Goal: Navigation & Orientation: Understand site structure

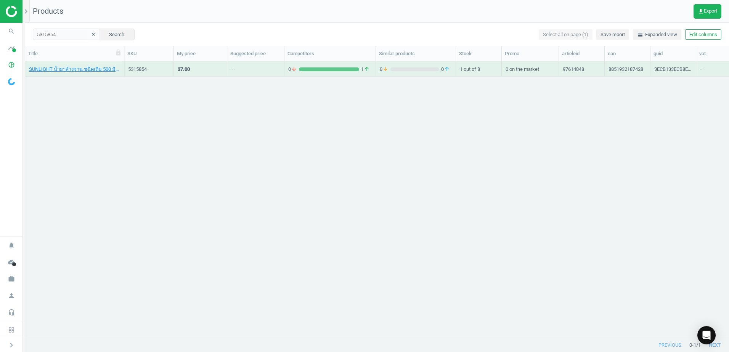
scroll to position [265, 698]
click at [11, 12] on img at bounding box center [33, 11] width 54 height 11
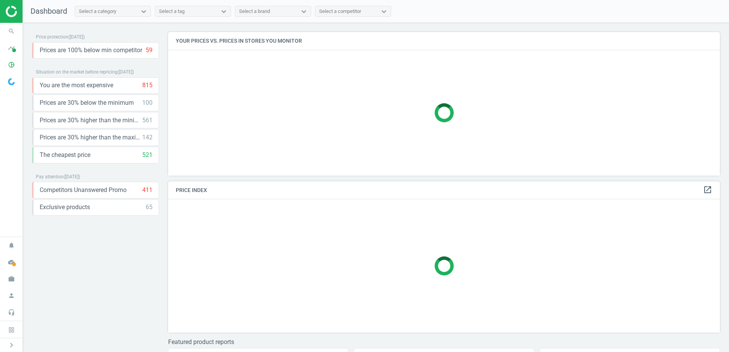
scroll to position [155, 558]
click at [109, 84] on span "You are the most expensive" at bounding box center [77, 85] width 74 height 8
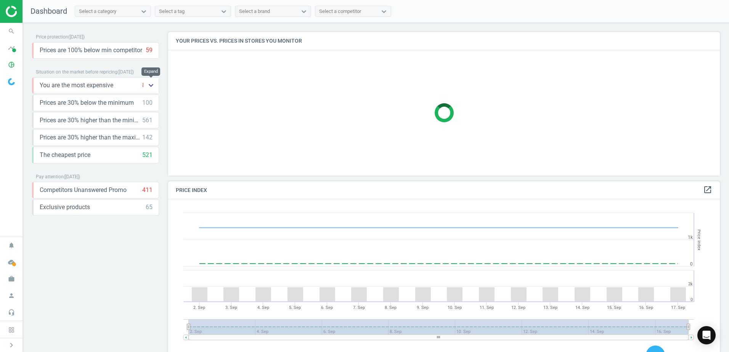
click at [149, 85] on icon "keyboard_arrow_down" at bounding box center [150, 85] width 9 height 9
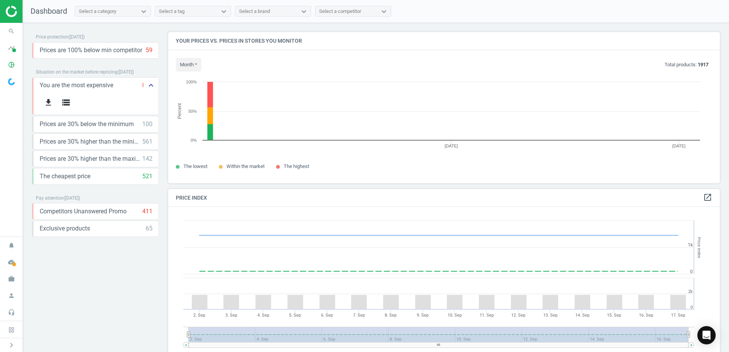
scroll to position [163, 558]
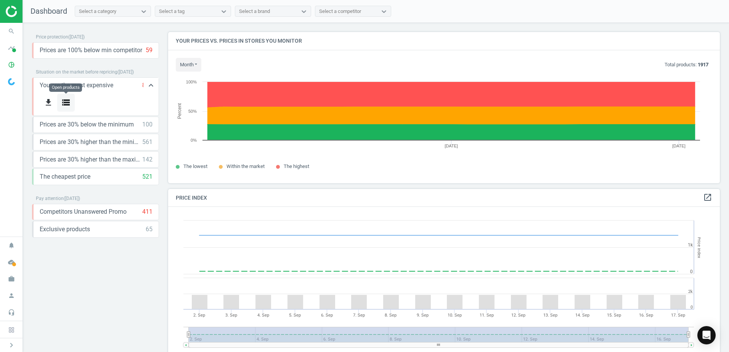
click at [64, 100] on icon "storage" at bounding box center [65, 102] width 9 height 9
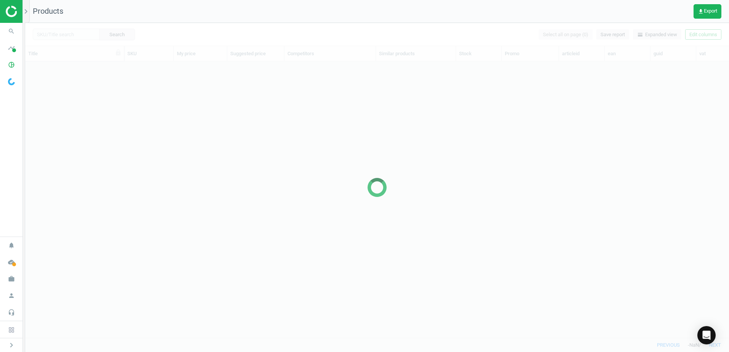
scroll to position [265, 698]
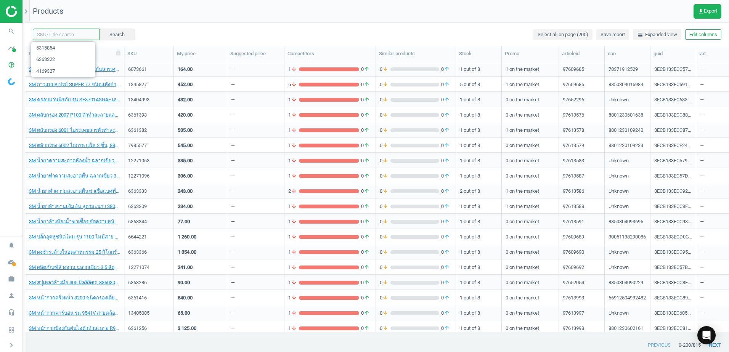
click at [54, 35] on input "text" at bounding box center [66, 34] width 67 height 11
paste input "8199759"
type input "8199759"
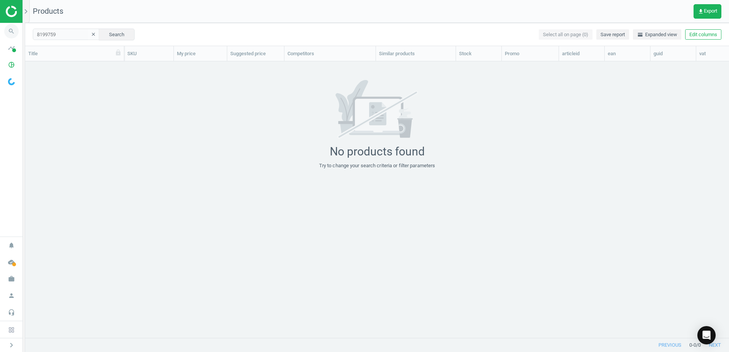
click at [9, 29] on icon "search" at bounding box center [11, 31] width 14 height 14
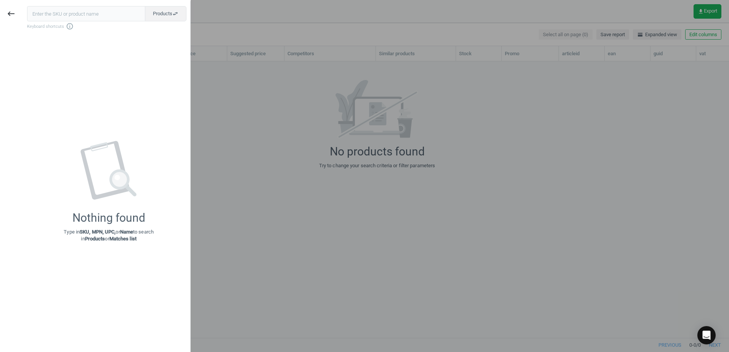
click at [268, 37] on div at bounding box center [364, 176] width 729 height 352
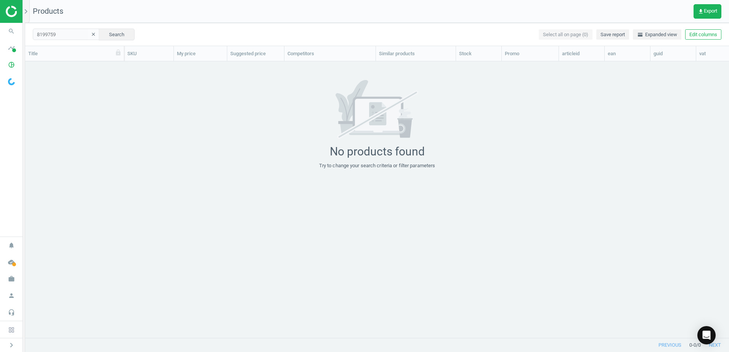
click at [0, 6] on html "Group 2 Created with Sketch. ic/cloud_download/grey600 Created with Sketch. gra…" at bounding box center [364, 176] width 729 height 352
click at [6, 6] on img at bounding box center [33, 11] width 54 height 11
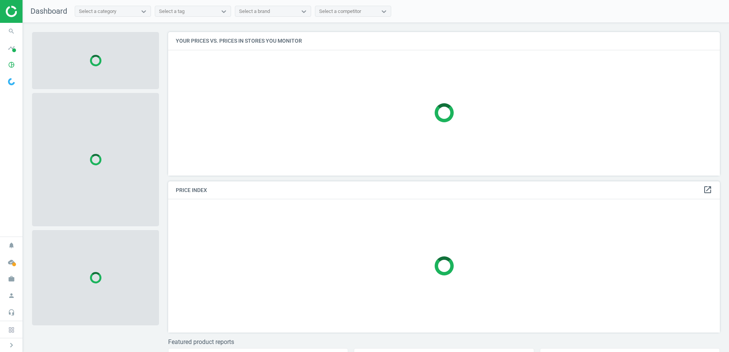
scroll to position [155, 558]
click at [9, 51] on icon "timeline" at bounding box center [11, 48] width 14 height 14
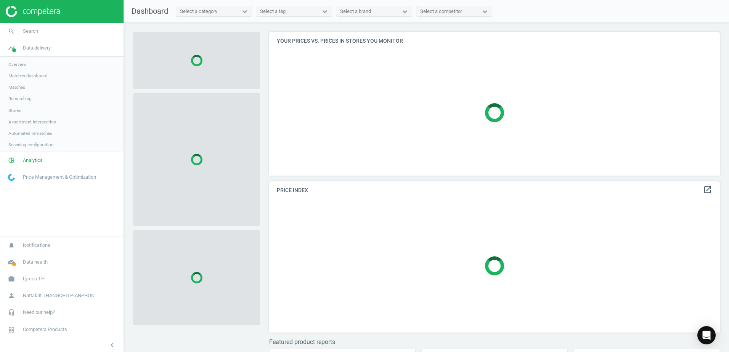
scroll to position [155, 457]
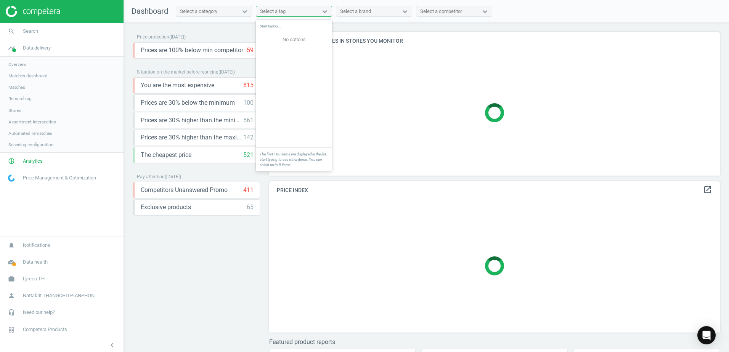
click at [297, 8] on div "Select a tag" at bounding box center [287, 11] width 62 height 10
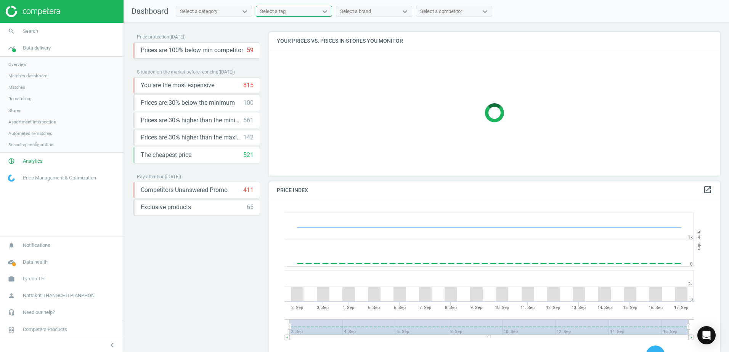
scroll to position [187, 457]
click at [58, 35] on link "search Search" at bounding box center [62, 31] width 124 height 17
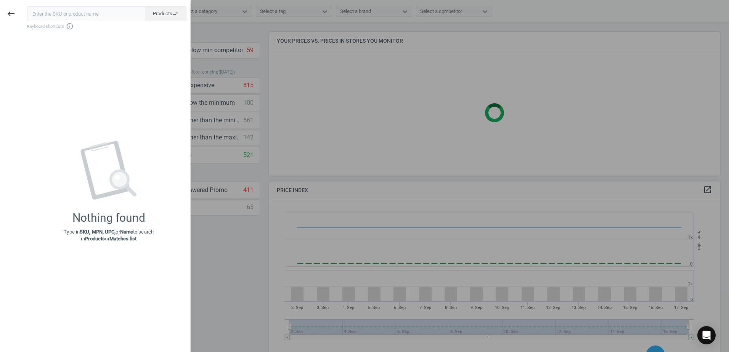
click at [69, 14] on input "text" at bounding box center [86, 13] width 118 height 15
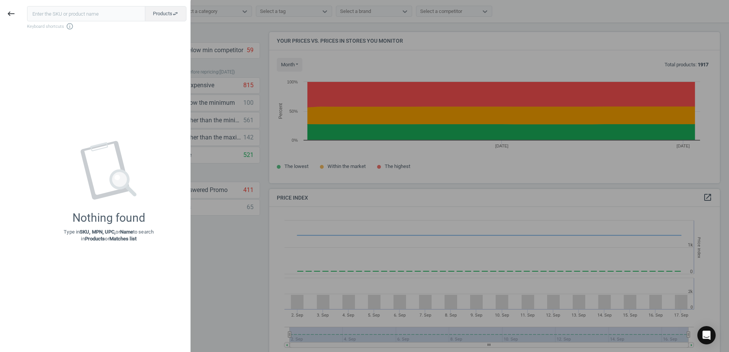
type input "7340331"
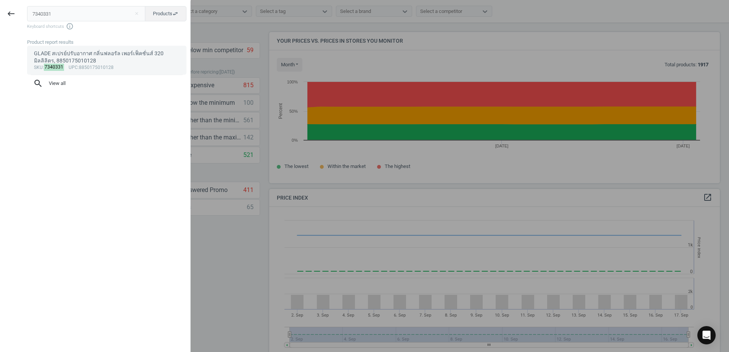
click at [110, 66] on div "sku : 7340331 upc :8850175010128" at bounding box center [107, 68] width 146 height 6
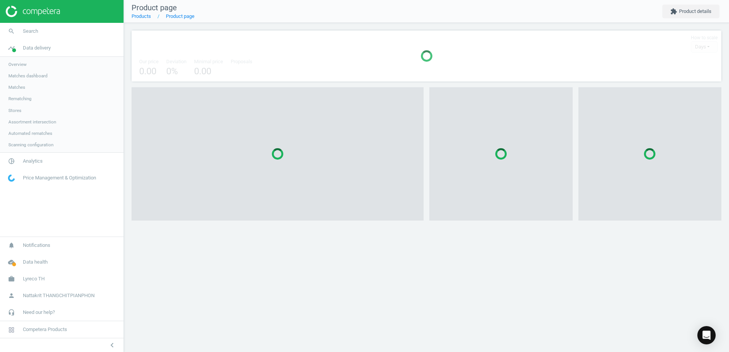
click at [110, 66] on div at bounding box center [364, 176] width 729 height 352
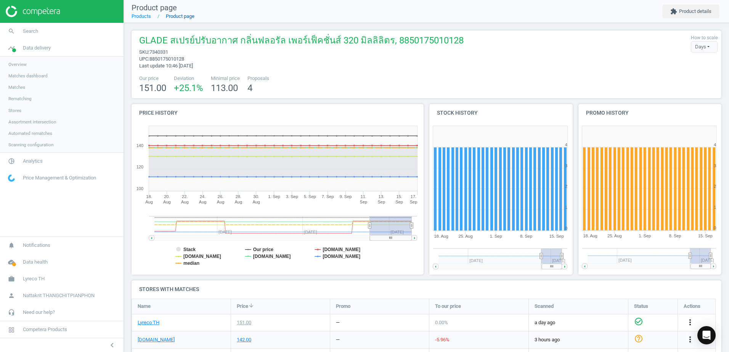
click at [182, 16] on link "Product page" at bounding box center [180, 16] width 29 height 6
click at [139, 16] on link "Products" at bounding box center [141, 16] width 19 height 6
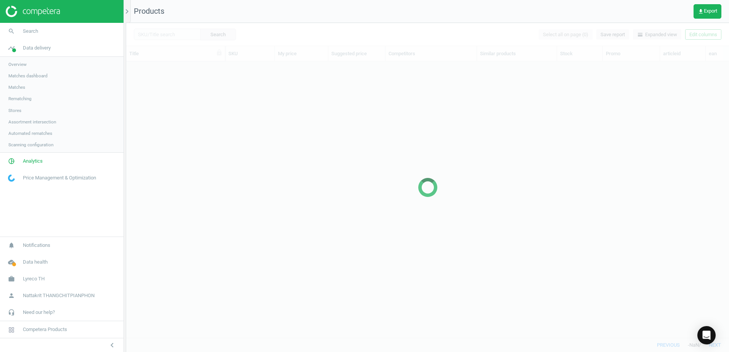
scroll to position [265, 597]
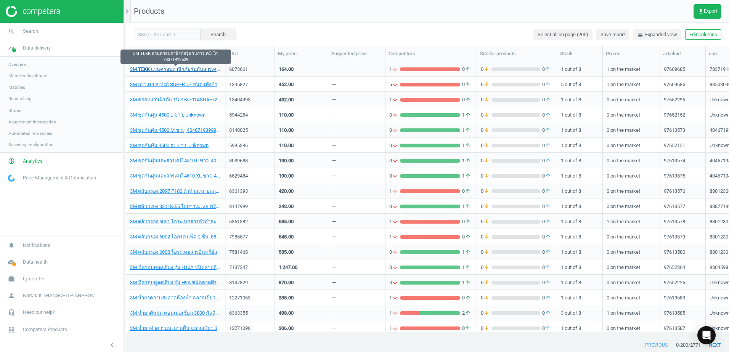
click at [191, 68] on link "3M TEKK แว่นครอบตานิรภัยรุ่นกันสารเคมี ใส, 78371912529" at bounding box center [175, 69] width 91 height 7
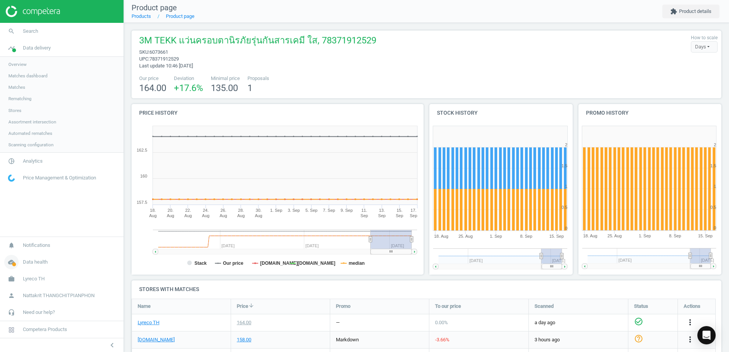
click at [43, 261] on span "Data health" at bounding box center [35, 262] width 25 height 7
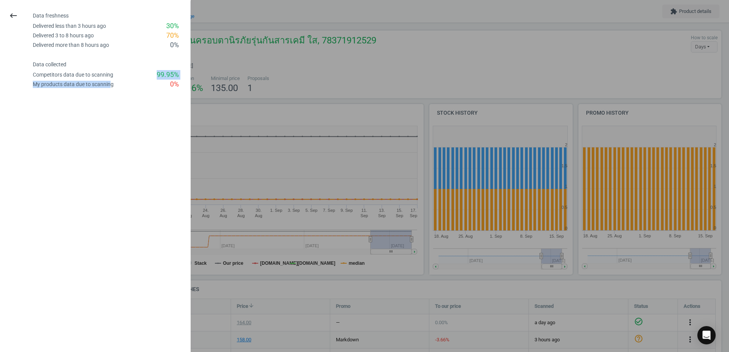
drag, startPoint x: 111, startPoint y: 85, endPoint x: 119, endPoint y: 73, distance: 14.4
click at [119, 73] on div "Data collected Competitors data due to scanning 99.95 % My products data due to…" at bounding box center [111, 69] width 157 height 39
click at [119, 73] on div "Competitors data due to scanning 99.95 %" at bounding box center [111, 75] width 157 height 10
drag, startPoint x: 70, startPoint y: 37, endPoint x: 106, endPoint y: 37, distance: 35.5
click at [106, 37] on div "Delivered 3 to 8 hours ago 70 %" at bounding box center [111, 36] width 157 height 10
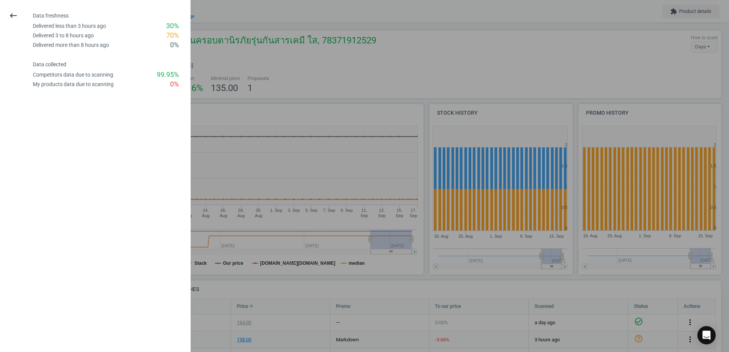
drag, startPoint x: 106, startPoint y: 37, endPoint x: 103, endPoint y: 47, distance: 10.9
click at [103, 47] on div "Delivered more than 8 hours ago" at bounding box center [71, 45] width 76 height 7
click at [258, 82] on div at bounding box center [364, 176] width 729 height 352
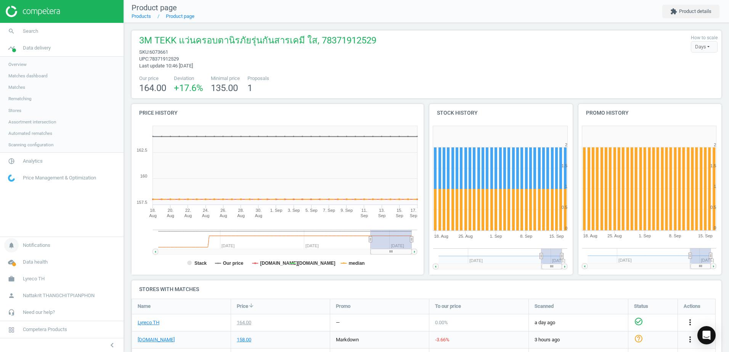
click at [34, 246] on span "Notifications" at bounding box center [36, 245] width 27 height 7
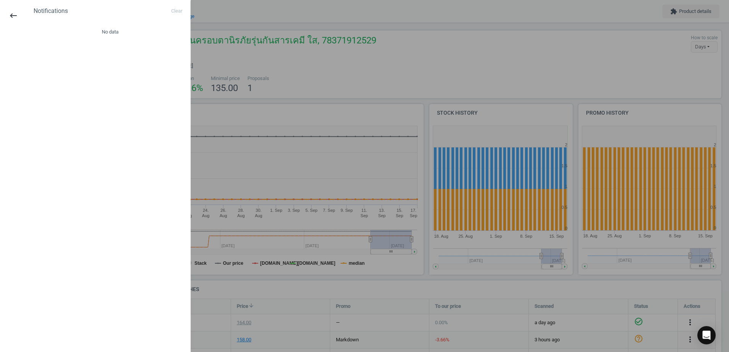
click at [288, 105] on div at bounding box center [364, 176] width 729 height 352
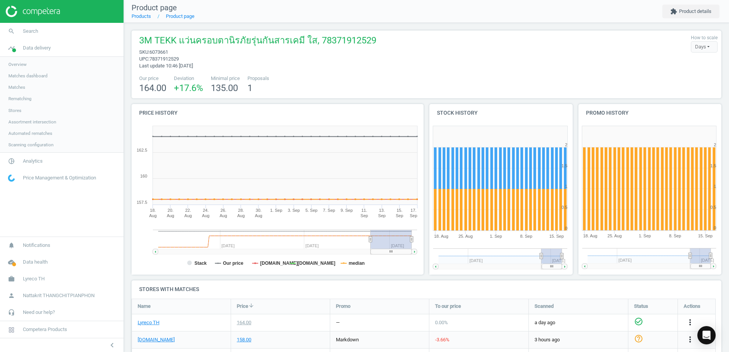
click at [151, 16] on li "Product page" at bounding box center [172, 16] width 43 height 7
click at [145, 18] on link "Products" at bounding box center [141, 16] width 19 height 6
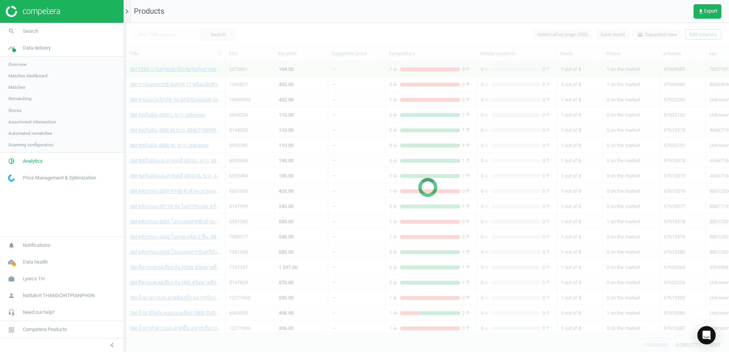
click at [128, 10] on icon "chevron_right" at bounding box center [126, 11] width 9 height 9
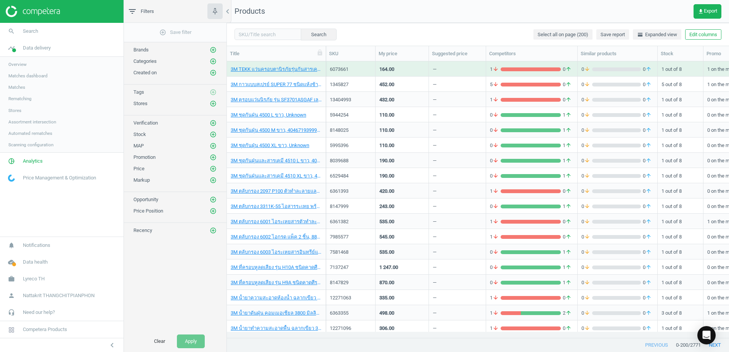
click at [164, 91] on div "Tags add_circle_outline" at bounding box center [175, 92] width 84 height 8
click at [470, 34] on div "Search Select all on page (200) Save report horizontal_split Expanded view Edit…" at bounding box center [478, 34] width 502 height 23
click at [342, 31] on div "Search Select all on page (200) Save report horizontal_split Expanded view Edit…" at bounding box center [478, 34] width 502 height 23
click at [215, 181] on icon "add_circle_outline" at bounding box center [213, 180] width 7 height 7
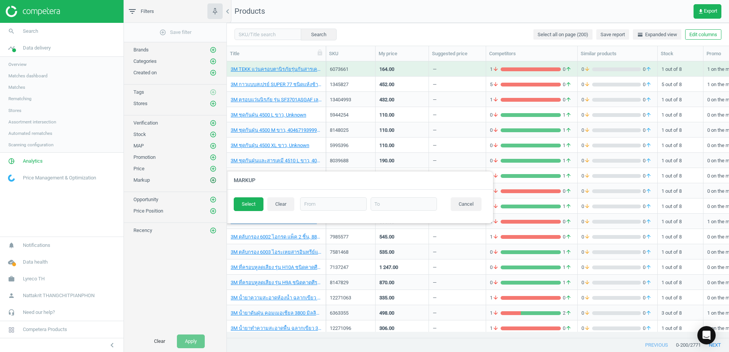
click at [215, 181] on icon "add_circle_outline" at bounding box center [213, 180] width 7 height 7
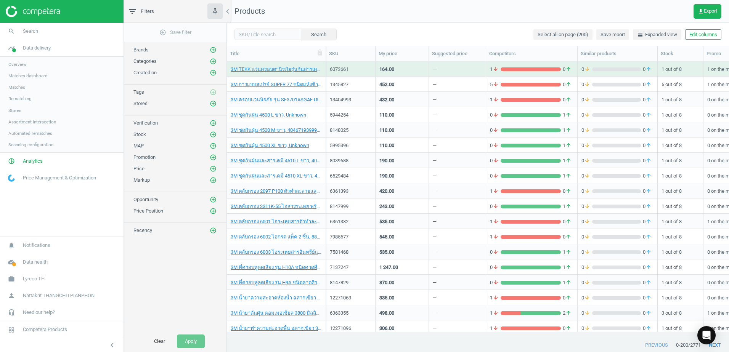
click at [379, 37] on div "Search Select all on page (200) Save report horizontal_split Expanded view Edit…" at bounding box center [478, 34] width 502 height 23
click at [169, 339] on button "Clear" at bounding box center [159, 342] width 27 height 14
click at [162, 341] on button "Clear" at bounding box center [159, 342] width 27 height 14
click at [229, 10] on icon "chevron_left" at bounding box center [227, 11] width 9 height 9
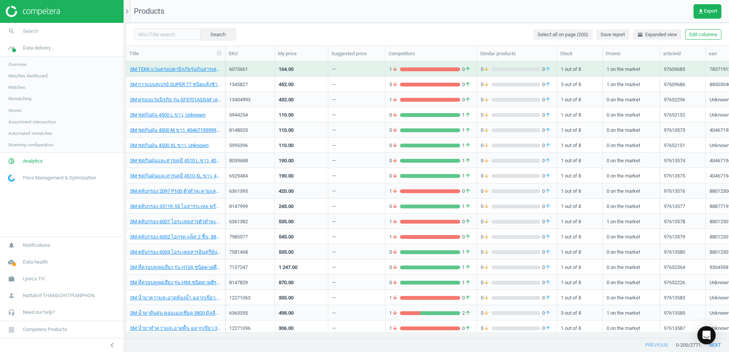
click at [34, 110] on link "Stores" at bounding box center [62, 110] width 124 height 11
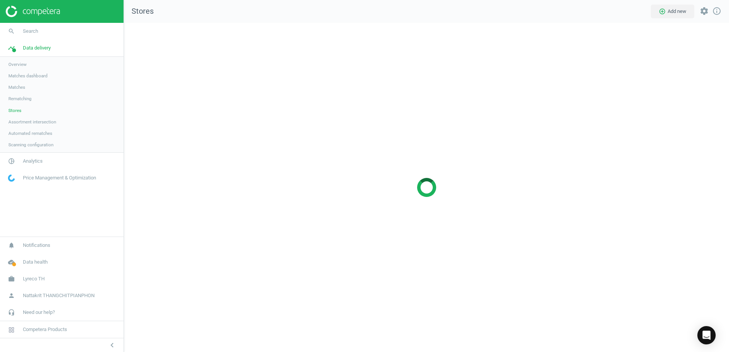
scroll to position [341, 617]
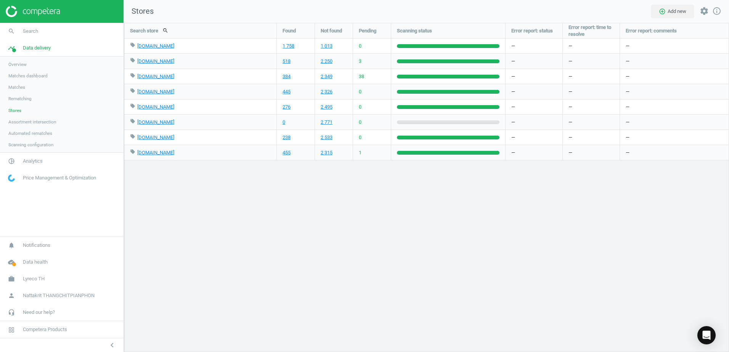
click at [50, 98] on link "Rematching" at bounding box center [62, 98] width 124 height 11
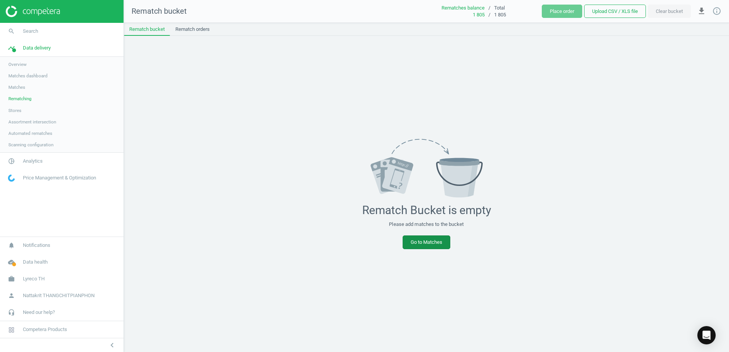
click at [421, 239] on link "Go to Matches" at bounding box center [427, 243] width 48 height 14
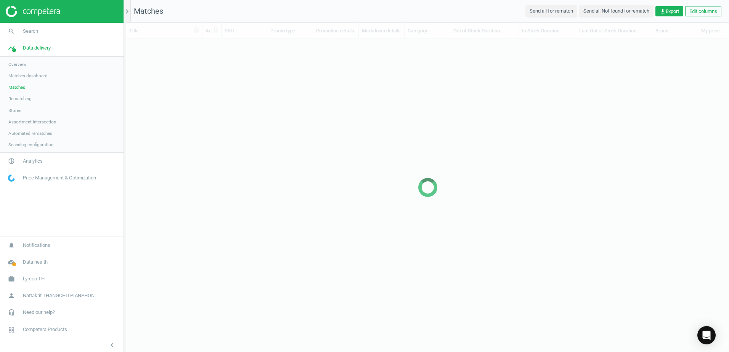
scroll to position [6, 6]
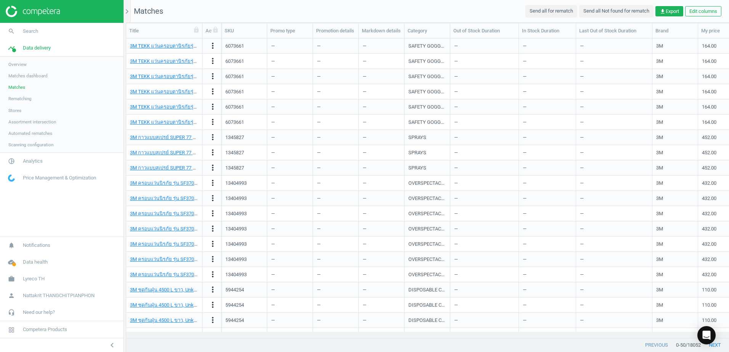
click at [650, 342] on div "previous 0 - 50 / 18052 next" at bounding box center [427, 346] width 603 height 14
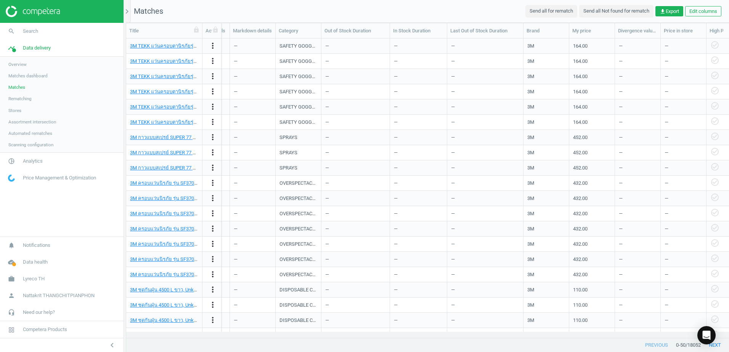
scroll to position [0, 440]
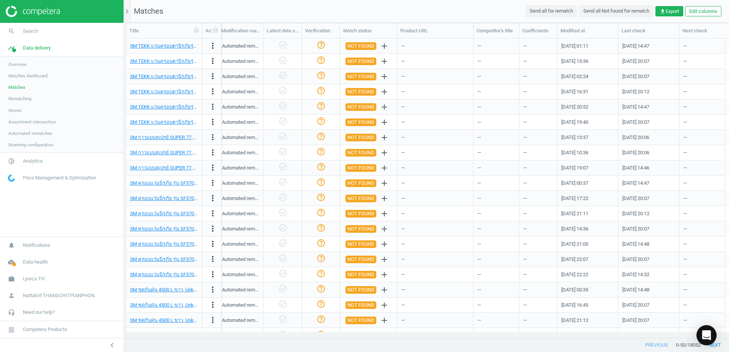
click at [707, 330] on div "Open Intercom Messenger" at bounding box center [707, 336] width 20 height 20
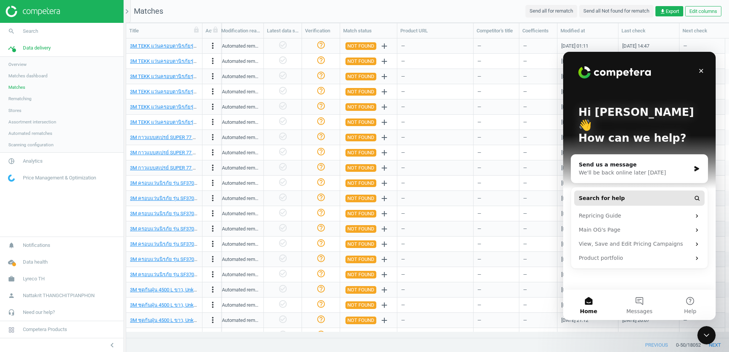
scroll to position [0, 0]
click at [622, 191] on button "Search for help" at bounding box center [639, 198] width 130 height 15
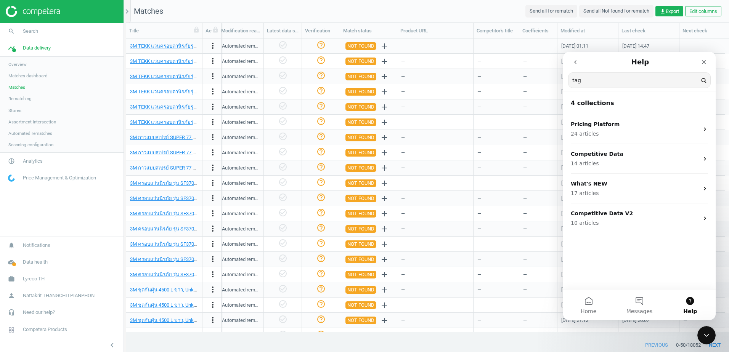
type input "tag"
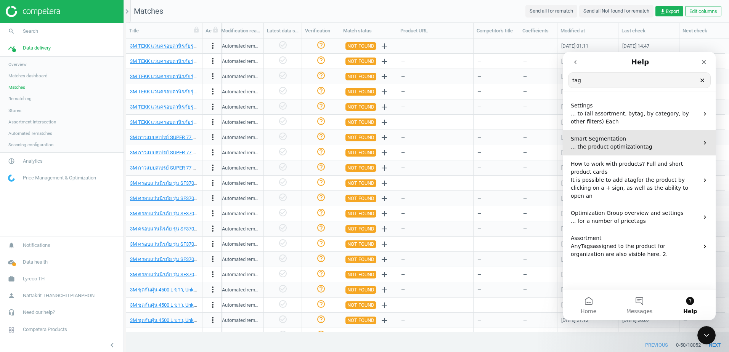
click at [645, 153] on div "Smart Segmentation ... the product optimization tag" at bounding box center [639, 142] width 153 height 25
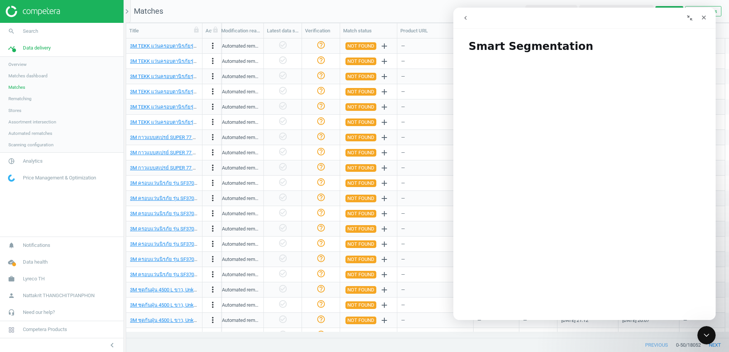
click at [469, 20] on button "go back" at bounding box center [465, 18] width 14 height 14
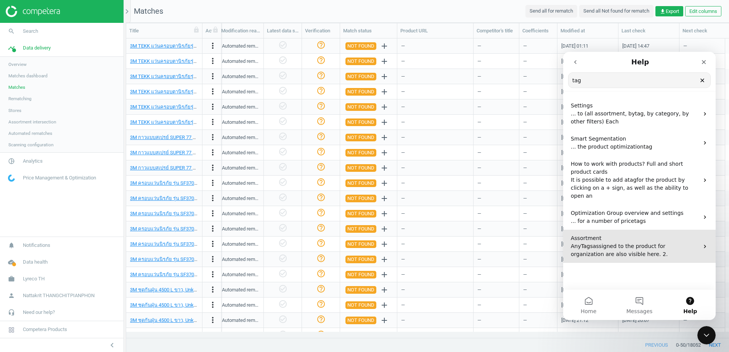
click at [623, 243] on span "assigned to the product for organization are also visible here. 2." at bounding box center [619, 250] width 97 height 14
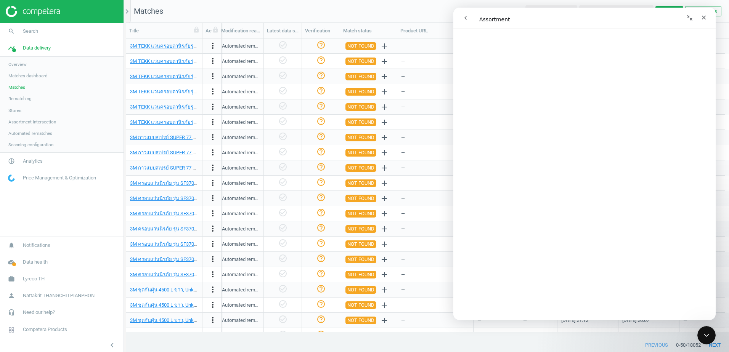
scroll to position [38, 0]
click at [22, 66] on span "Overview" at bounding box center [17, 64] width 18 height 6
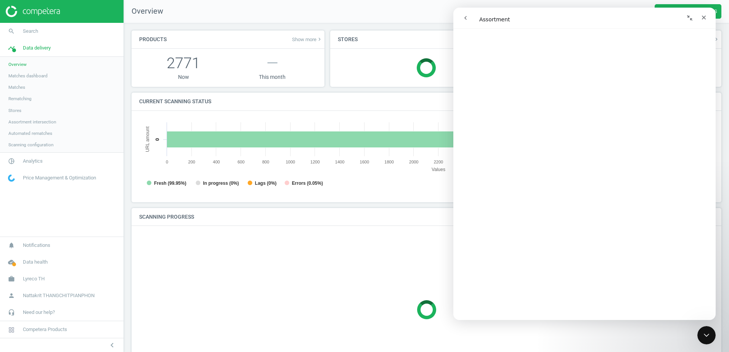
scroll to position [4, 4]
click at [23, 77] on span "Matches dashboard" at bounding box center [27, 76] width 39 height 6
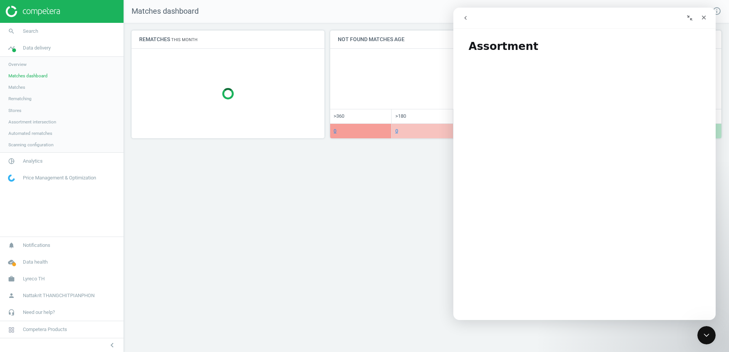
click at [29, 94] on link "Rematching" at bounding box center [62, 98] width 124 height 11
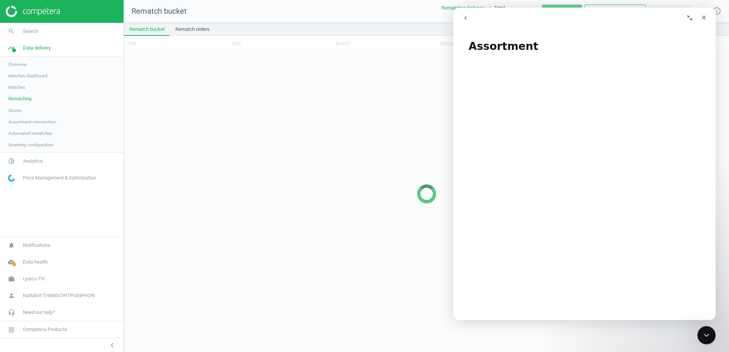
scroll to position [289, 599]
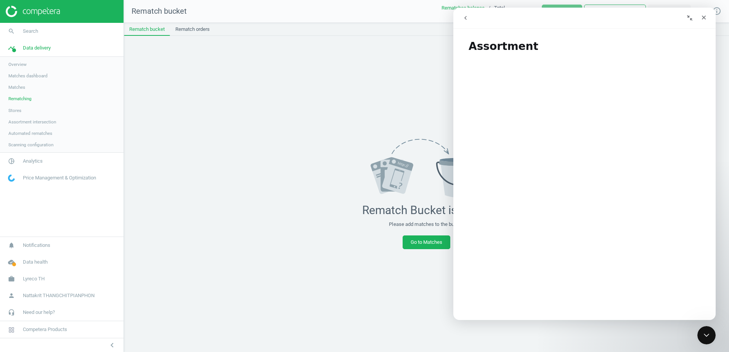
click at [39, 125] on link "Assortment intersection" at bounding box center [62, 121] width 124 height 11
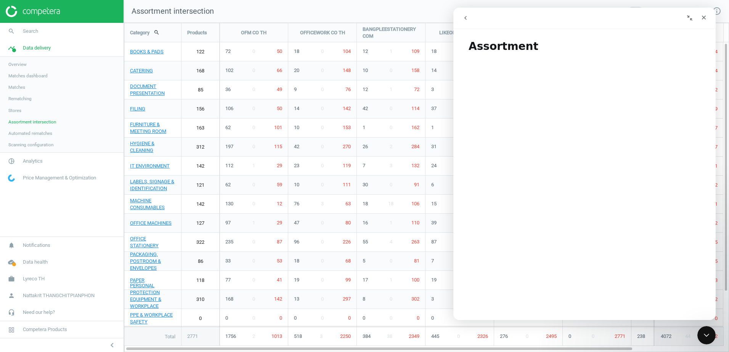
scroll to position [341, 617]
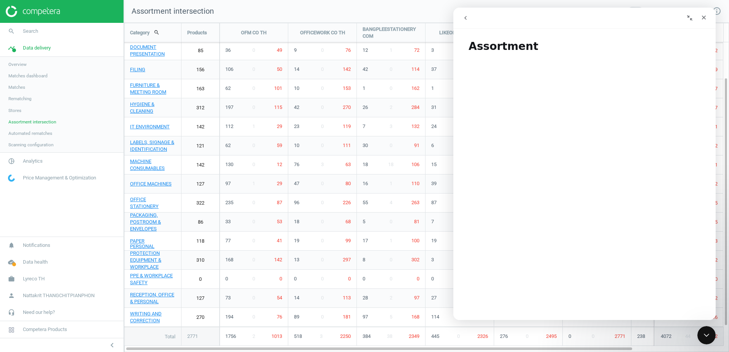
click at [45, 137] on link "Automated rematches" at bounding box center [62, 133] width 124 height 11
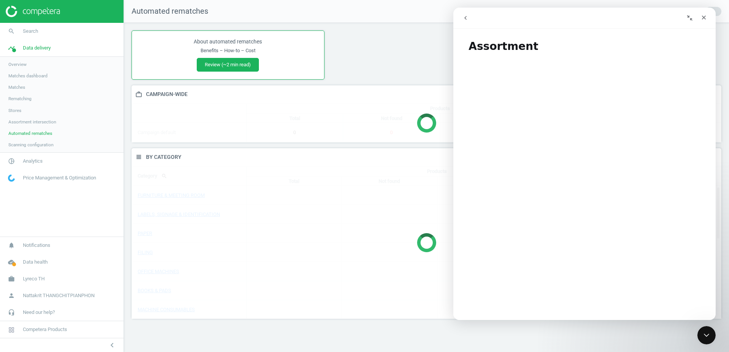
scroll to position [183, 602]
click at [245, 62] on button "Review (~2 min read)" at bounding box center [228, 65] width 62 height 14
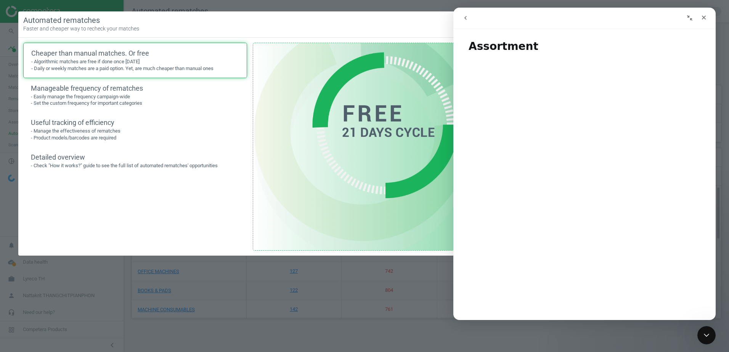
click at [413, 18] on div "Automated rematches Faster and cheaper way to recheck your matches Close window" at bounding box center [364, 24] width 692 height 26
click at [691, 19] on icon "Collapse window" at bounding box center [689, 17] width 5 height 5
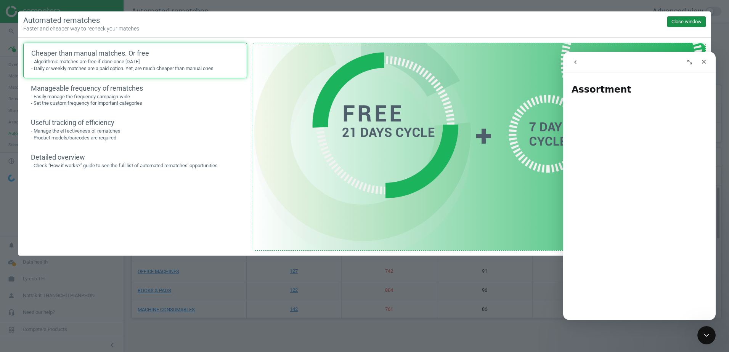
click at [676, 21] on button "Close window" at bounding box center [686, 21] width 39 height 11
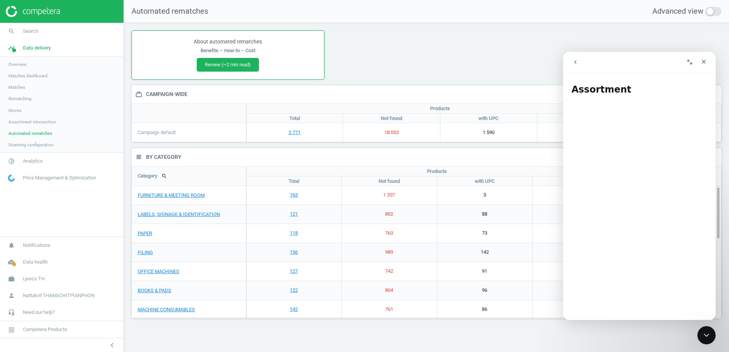
click at [60, 146] on link "Scanning configuration" at bounding box center [62, 144] width 124 height 11
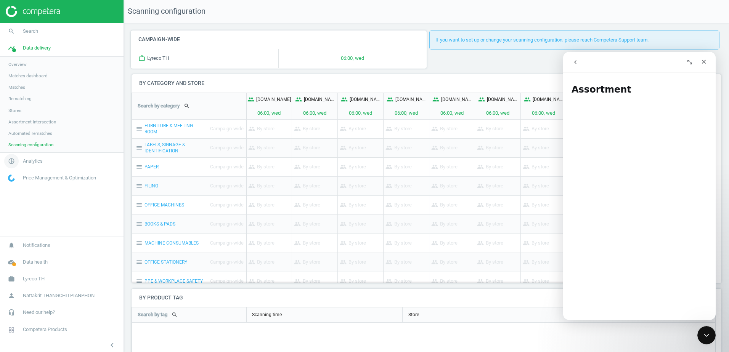
click at [32, 162] on span "Analytics" at bounding box center [33, 161] width 20 height 7
click at [30, 104] on span "Price index" at bounding box center [19, 104] width 22 height 6
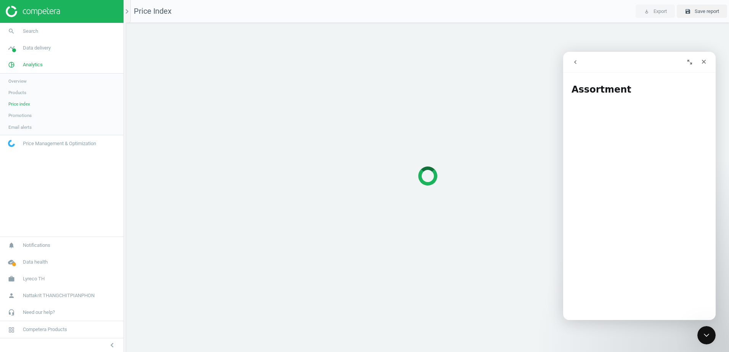
click at [33, 93] on link "Products" at bounding box center [62, 92] width 124 height 11
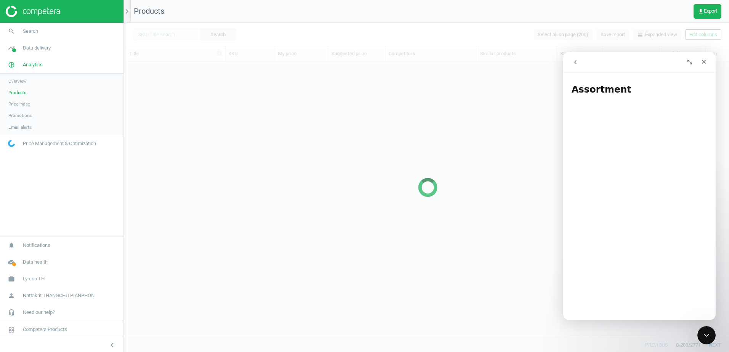
scroll to position [265, 597]
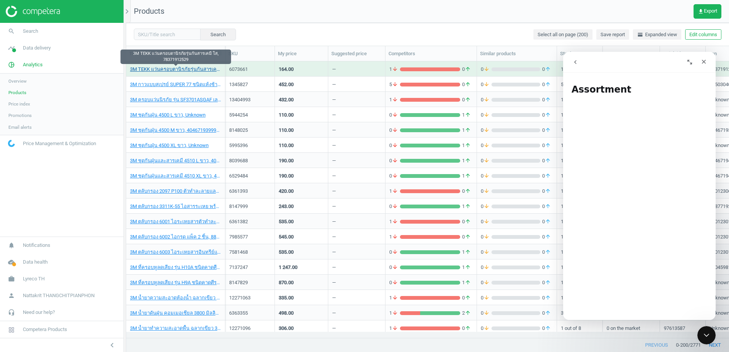
click at [183, 67] on link "3M TEKK แว่นครอบตานิรภัยรุ่นกันสารเคมี ใส, 78371912529" at bounding box center [175, 69] width 91 height 7
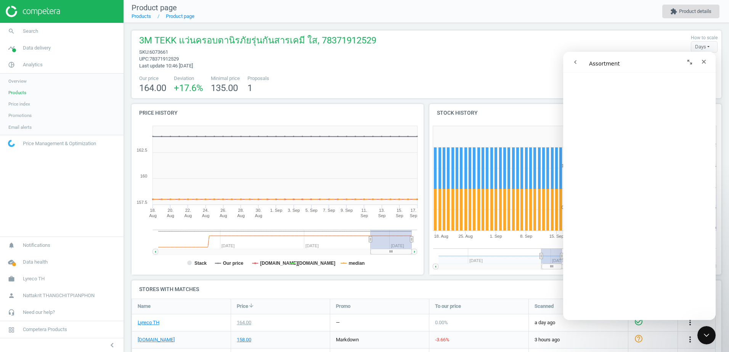
click at [692, 13] on button "extension Product details" at bounding box center [690, 12] width 57 height 14
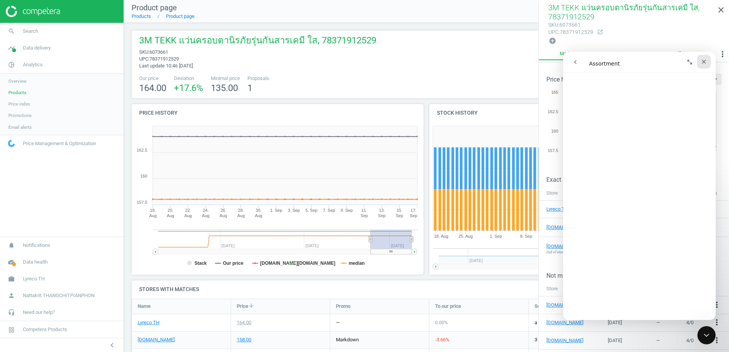
click at [706, 64] on icon "Close" at bounding box center [704, 62] width 6 height 6
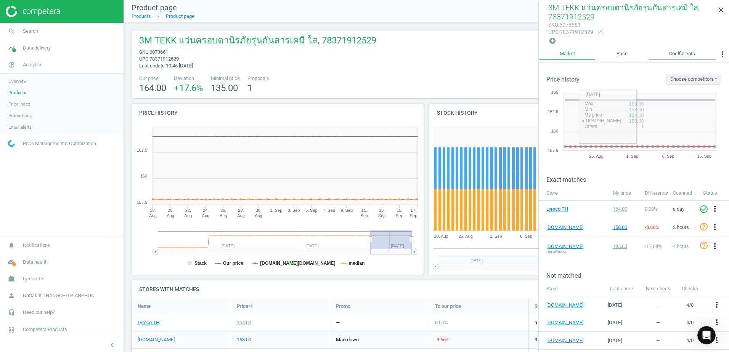
click at [671, 55] on link "Coefficients" at bounding box center [682, 54] width 67 height 13
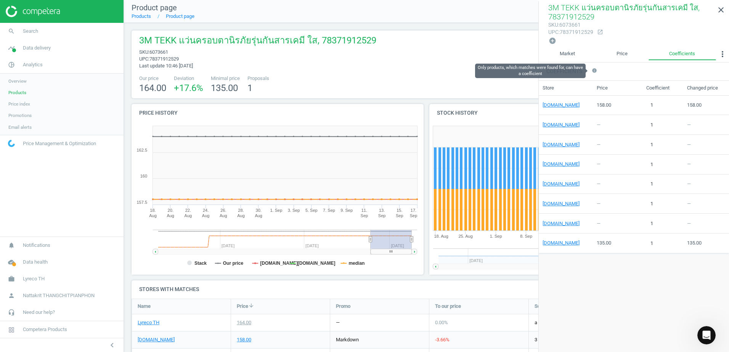
click at [592, 72] on icon "info" at bounding box center [594, 70] width 5 height 5
click at [618, 53] on link "Price" at bounding box center [622, 54] width 53 height 13
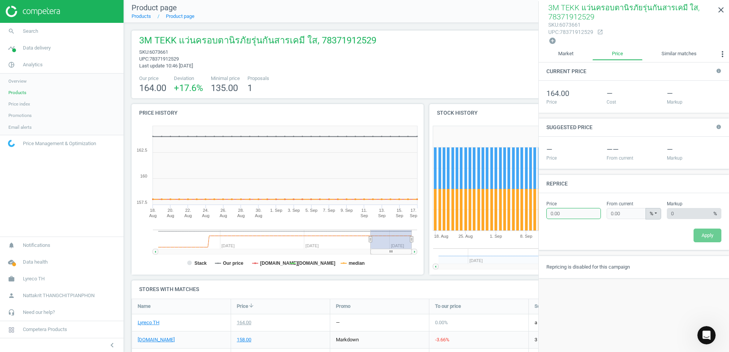
click at [564, 213] on input "0.00" at bounding box center [573, 213] width 55 height 11
click at [574, 199] on div "Price 0.00 Please provide a valid price From current 0.00 % % ± Please provide …" at bounding box center [634, 221] width 190 height 57
click at [565, 53] on link "Market" at bounding box center [566, 54] width 54 height 13
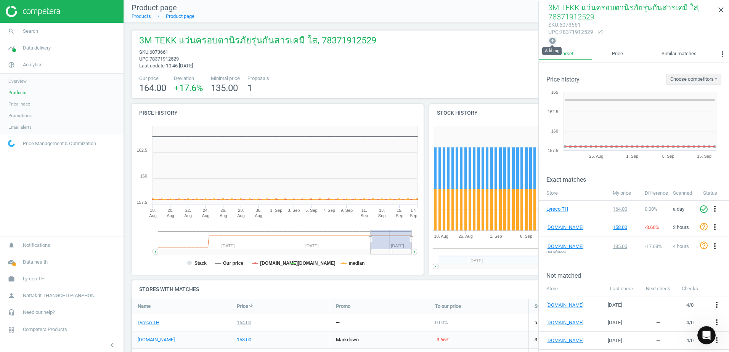
click at [552, 40] on icon "add_circle" at bounding box center [553, 41] width 8 height 8
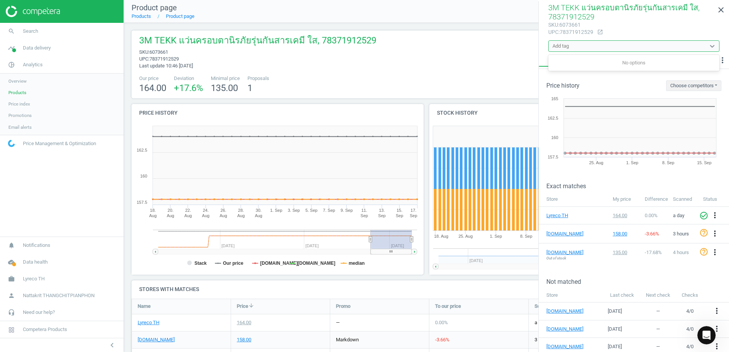
click at [565, 47] on div "Add tag" at bounding box center [560, 46] width 16 height 7
click at [575, 59] on div "No options" at bounding box center [633, 62] width 171 height 13
click at [575, 64] on div "No options" at bounding box center [633, 62] width 171 height 13
click at [629, 59] on div "No options" at bounding box center [633, 62] width 171 height 13
click at [612, 39] on div "0 results available. Use Up and Down to choose options, press Enter to select t…" at bounding box center [633, 44] width 171 height 15
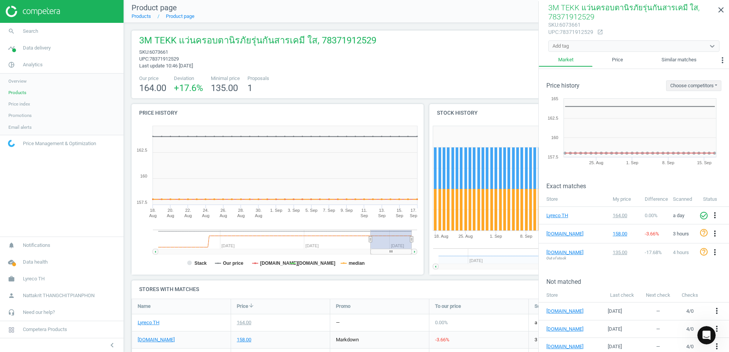
click at [604, 34] on div "sku : 6073661 upc : 78371912529 open_in_new" at bounding box center [633, 28] width 171 height 15
click at [601, 33] on icon "open_in_new" at bounding box center [600, 32] width 6 height 6
click at [599, 31] on icon "open_in_new" at bounding box center [600, 32] width 6 height 6
click at [692, 59] on link "Similar matches" at bounding box center [679, 60] width 74 height 13
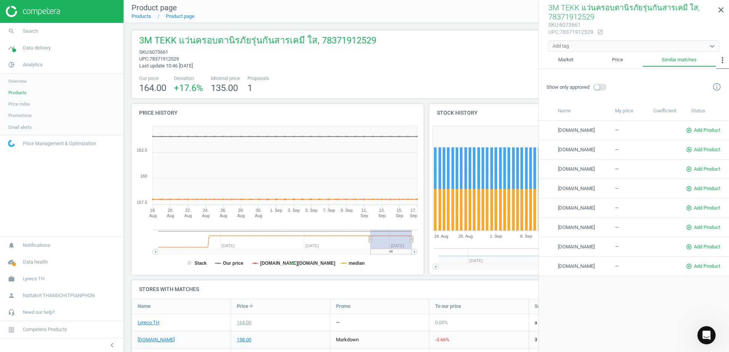
click at [723, 59] on icon "more_vert" at bounding box center [722, 60] width 9 height 9
click at [601, 88] on span at bounding box center [599, 87] width 13 height 7
click at [0, 0] on input "checkbox" at bounding box center [0, 0] width 0 height 0
click at [601, 87] on span at bounding box center [599, 87] width 13 height 7
click at [0, 0] on input "checkbox" at bounding box center [0, 0] width 0 height 0
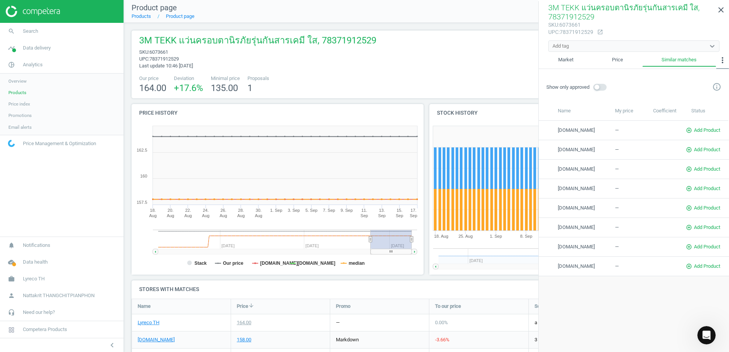
click at [721, 60] on icon "more_vert" at bounding box center [722, 60] width 9 height 9
click at [702, 103] on button "Custom data" at bounding box center [704, 104] width 49 height 9
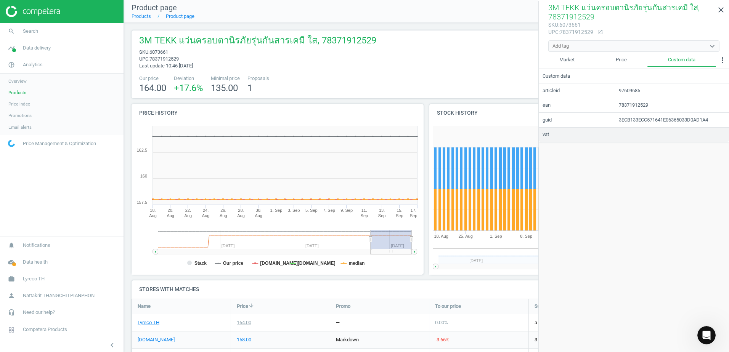
click at [622, 134] on td at bounding box center [672, 134] width 114 height 14
click at [638, 116] on td "3ECB133ECC571641E06365033D0AD1A4" at bounding box center [672, 120] width 114 height 14
click at [719, 60] on icon "more_vert" at bounding box center [722, 60] width 9 height 9
click at [706, 95] on button "Promotions" at bounding box center [704, 94] width 50 height 9
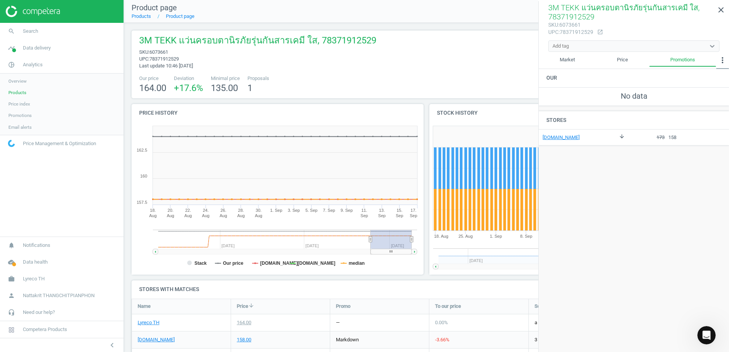
click at [722, 59] on icon "more_vert" at bounding box center [722, 60] width 9 height 9
click at [708, 103] on button "Custom data" at bounding box center [704, 104] width 50 height 9
click at [723, 61] on icon "more_vert" at bounding box center [722, 60] width 9 height 9
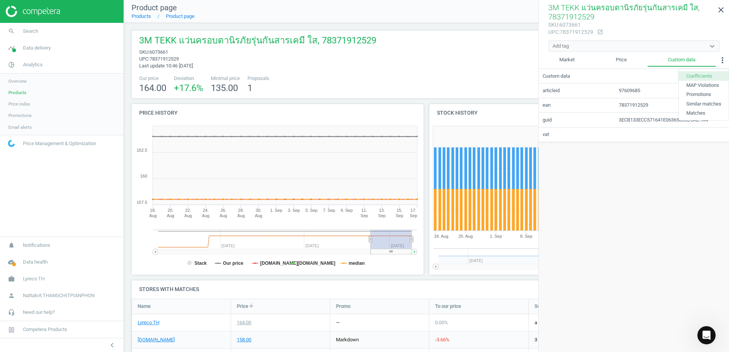
click at [713, 75] on button "Coefficients" at bounding box center [704, 75] width 50 height 9
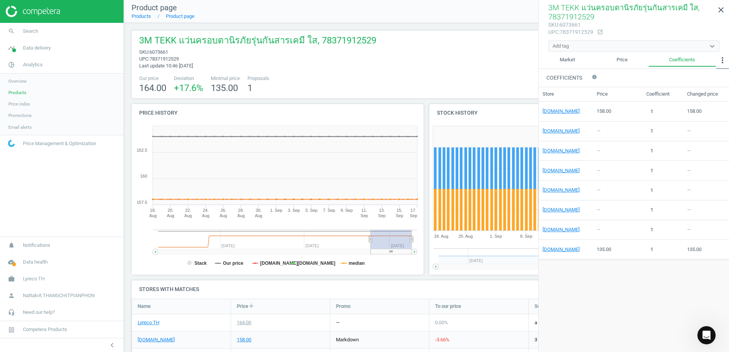
click at [721, 60] on icon "more_vert" at bounding box center [722, 60] width 9 height 9
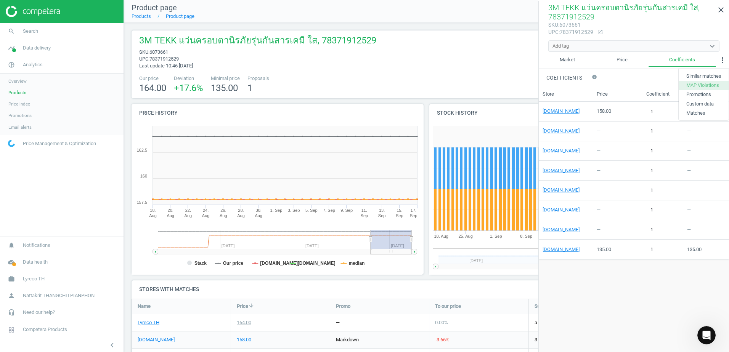
click at [702, 88] on button "MAP Violations" at bounding box center [704, 85] width 50 height 9
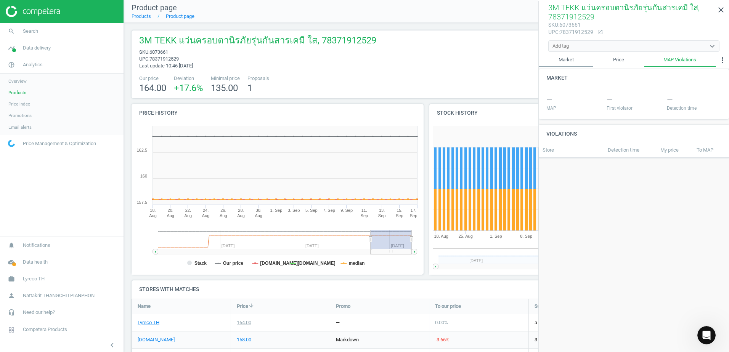
click at [582, 54] on link "Market" at bounding box center [566, 60] width 55 height 13
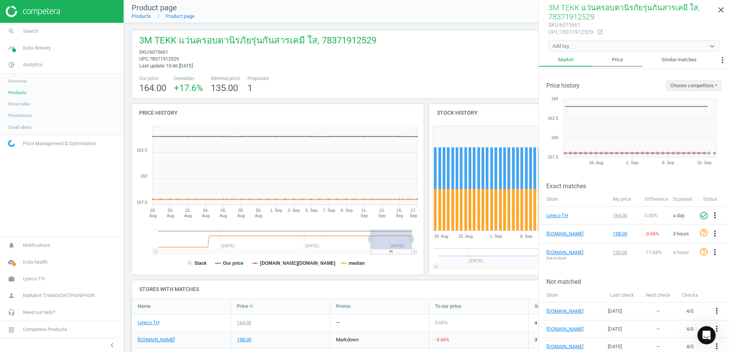
click at [618, 57] on link "Price" at bounding box center [618, 60] width 50 height 13
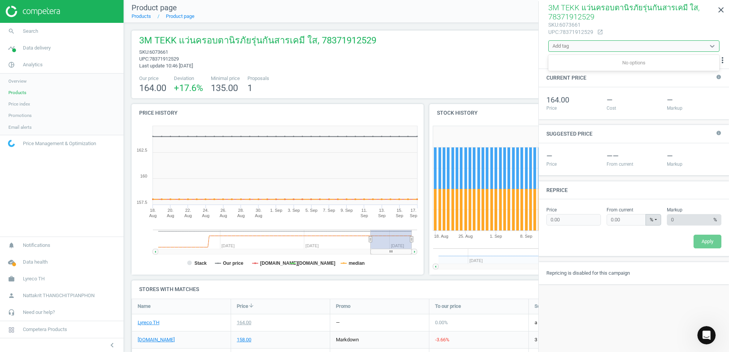
click at [618, 41] on div "Add tag" at bounding box center [633, 45] width 171 height 11
click at [620, 66] on div "No options" at bounding box center [633, 62] width 171 height 13
click at [622, 52] on div "3M TEKK แว่นครอบตานิรภัยรุ่นกันสารเคมี ใส, 78371912529 sku : 6073661 upc : 7837…" at bounding box center [634, 27] width 190 height 53
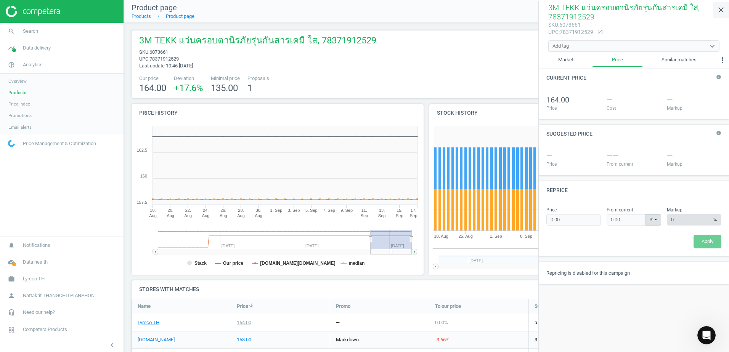
click at [724, 13] on icon "close" at bounding box center [720, 9] width 9 height 9
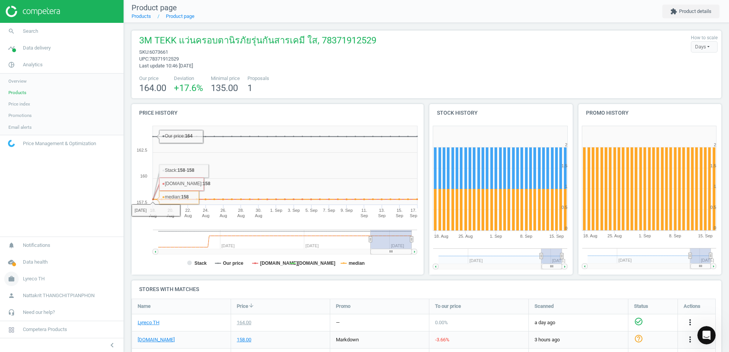
click at [28, 277] on span "Lyreco TH" at bounding box center [34, 279] width 22 height 7
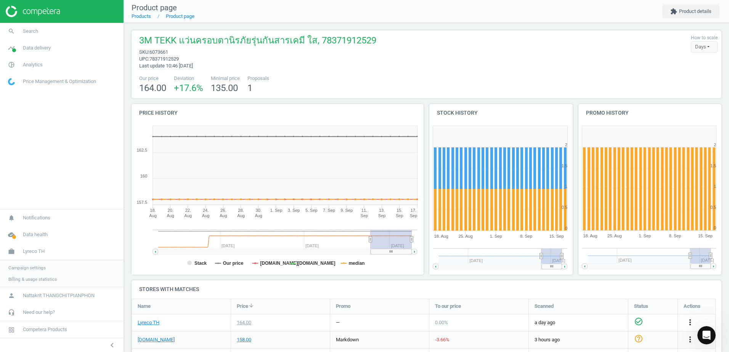
click at [37, 271] on span "Campaign settings" at bounding box center [26, 268] width 37 height 6
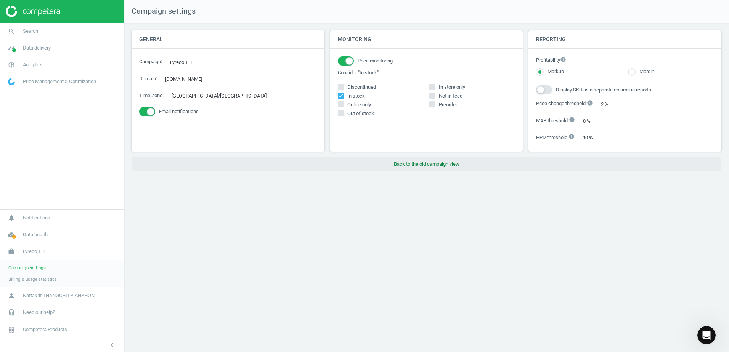
click at [402, 158] on button "Back to the old campaign view" at bounding box center [427, 164] width 590 height 14
click at [400, 158] on button "Back to the old campaign view" at bounding box center [427, 164] width 590 height 14
click at [55, 276] on span "Billing & usage statistics" at bounding box center [32, 279] width 48 height 6
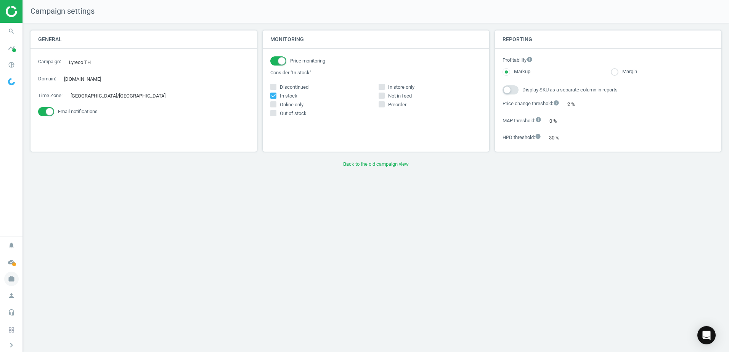
click at [12, 276] on icon "work" at bounding box center [11, 279] width 14 height 14
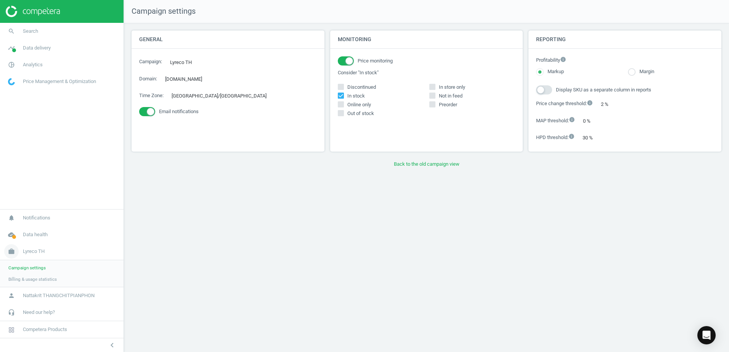
click at [39, 251] on span "Lyreco TH" at bounding box center [34, 251] width 22 height 7
click at [50, 296] on span "Nattakrit THANGCHITPIANPHON" at bounding box center [59, 295] width 72 height 7
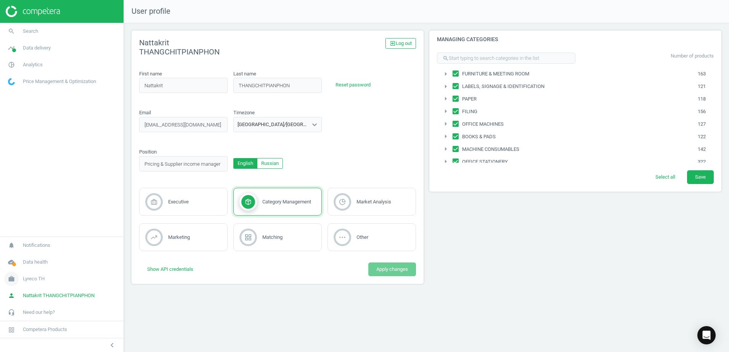
click at [32, 281] on span "Lyreco TH" at bounding box center [34, 279] width 22 height 7
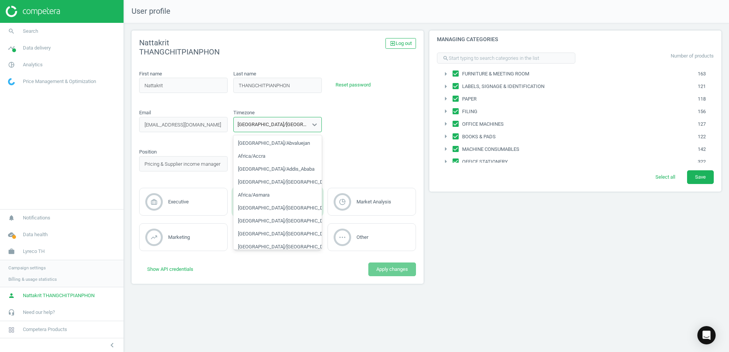
click at [274, 127] on div "Asia/Bangkok" at bounding box center [271, 125] width 74 height 10
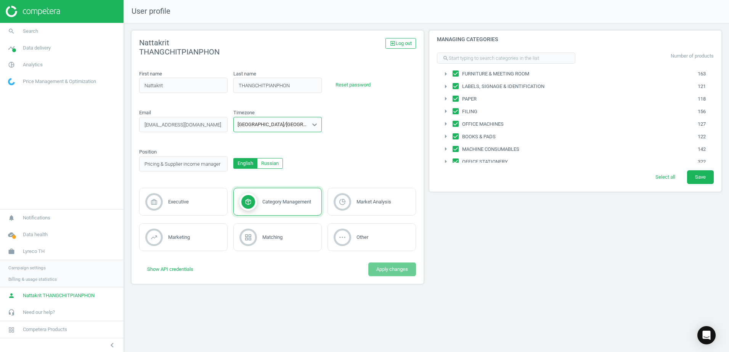
click at [274, 127] on div "Asia/Bangkok" at bounding box center [271, 125] width 74 height 10
click at [35, 267] on span "Campaign settings" at bounding box center [26, 268] width 37 height 6
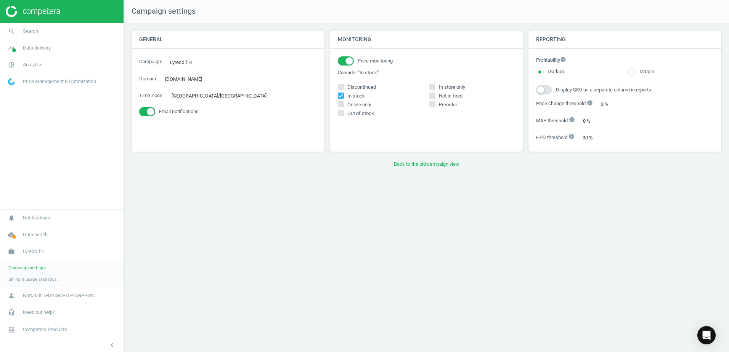
click at [31, 80] on span "Price Management & Optimization" at bounding box center [59, 81] width 73 height 7
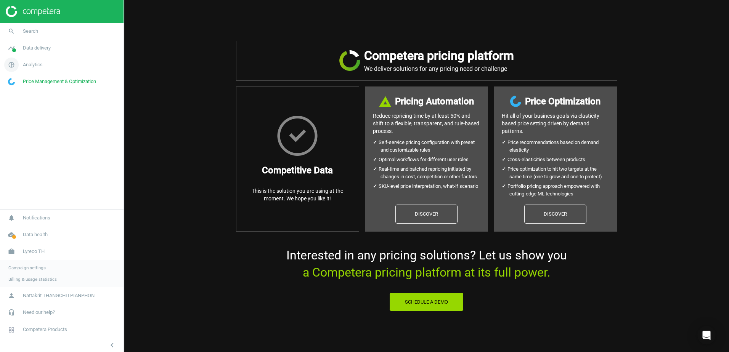
click at [41, 69] on link "pie_chart_outlined Analytics" at bounding box center [62, 64] width 124 height 17
click at [20, 128] on span "Email alerts" at bounding box center [19, 127] width 23 height 6
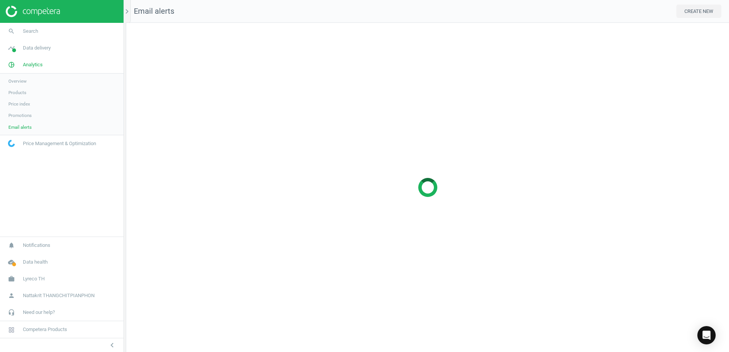
scroll to position [341, 615]
click at [20, 82] on span "Overview" at bounding box center [17, 81] width 18 height 6
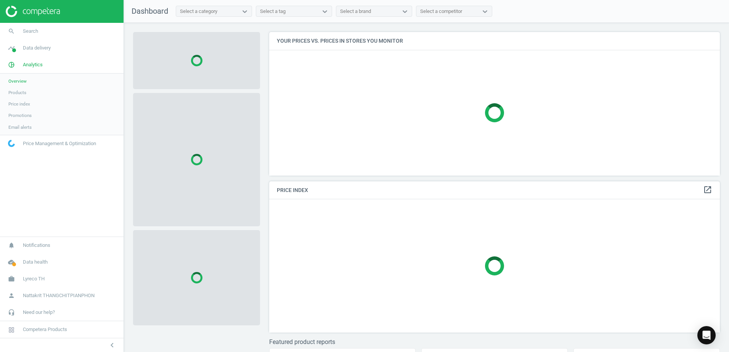
scroll to position [155, 457]
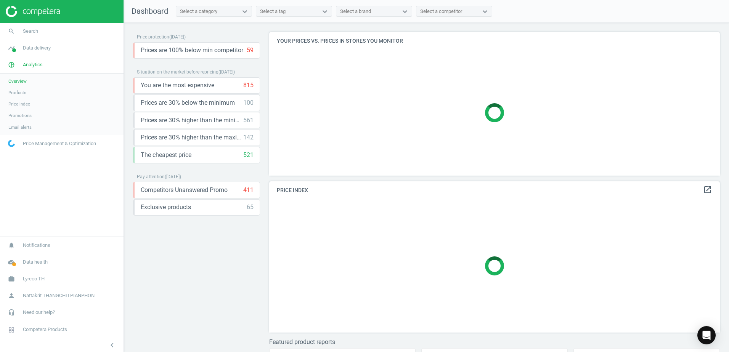
click at [286, 10] on div "Select a tag" at bounding box center [287, 11] width 62 height 10
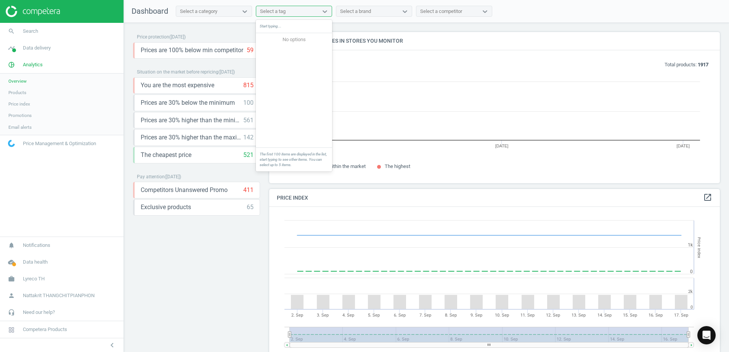
scroll to position [163, 457]
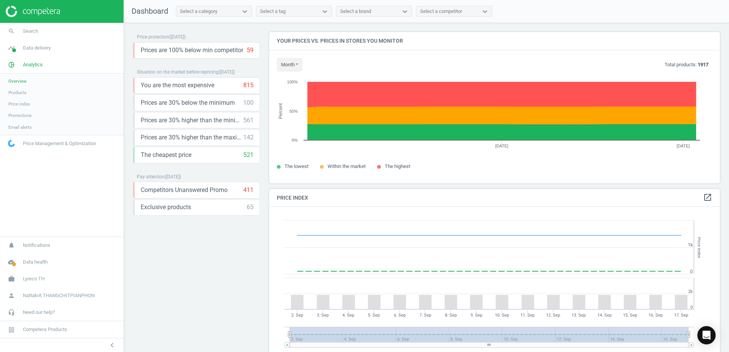
click at [204, 232] on div "Price protection ( 17.09.25 ) Prices are 100% below min competitor 59 keyboard_…" at bounding box center [196, 189] width 127 height 315
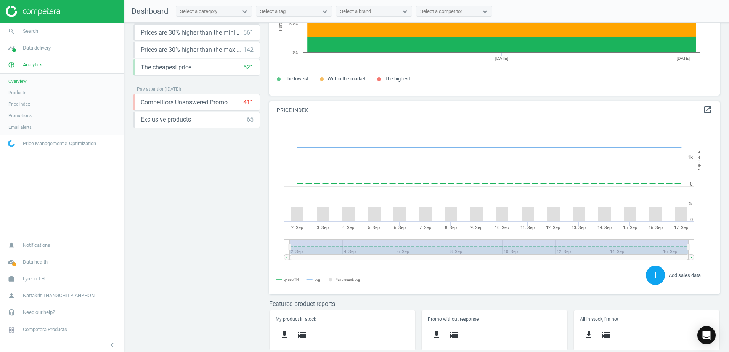
click at [646, 277] on button "add" at bounding box center [655, 275] width 19 height 19
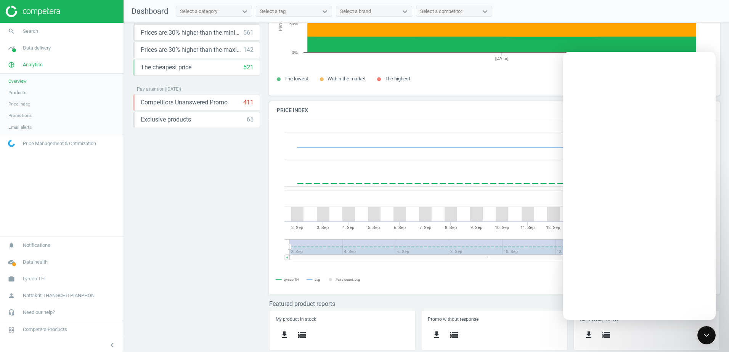
scroll to position [0, 0]
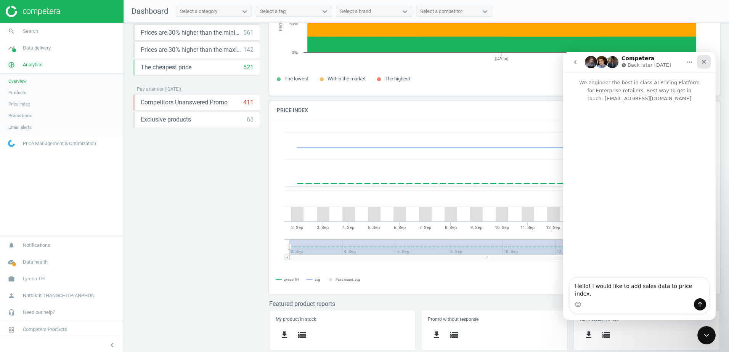
click at [708, 64] on div "Close" at bounding box center [704, 62] width 14 height 14
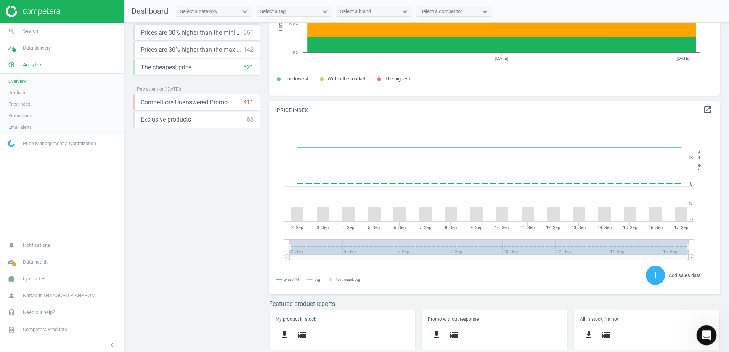
click at [708, 332] on icon "Open Intercom Messenger" at bounding box center [705, 334] width 13 height 13
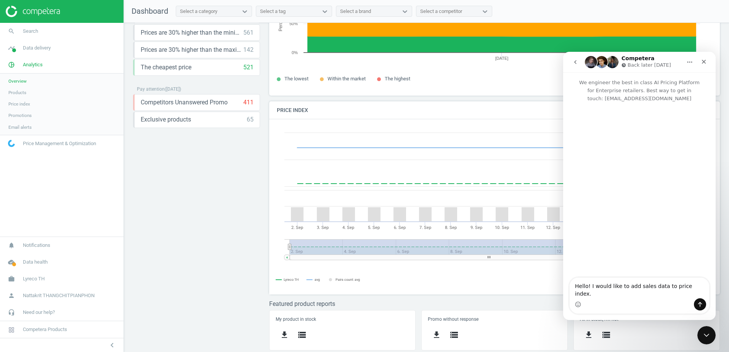
click at [578, 61] on icon "go back" at bounding box center [575, 62] width 6 height 6
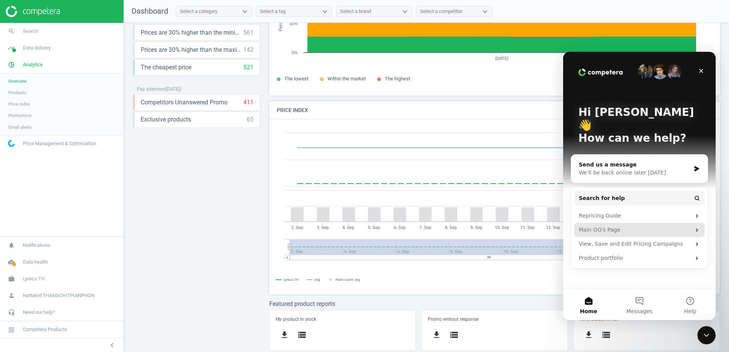
click at [643, 226] on div "Main OG's Page" at bounding box center [635, 230] width 112 height 8
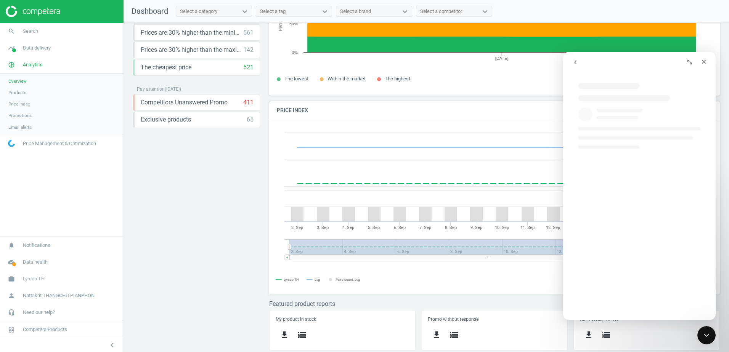
click at [572, 63] on icon "go back" at bounding box center [575, 62] width 6 height 6
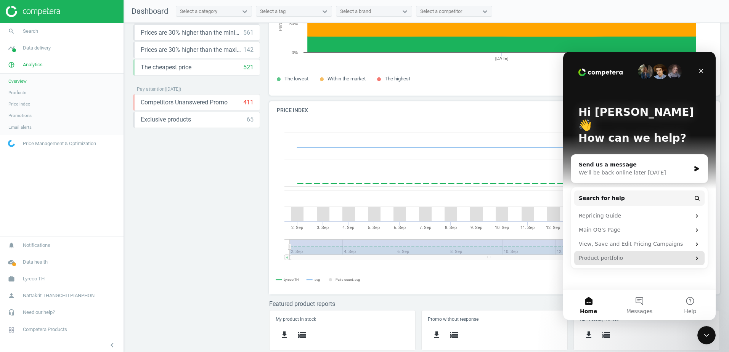
click at [625, 254] on div "Product portfolio" at bounding box center [635, 258] width 112 height 8
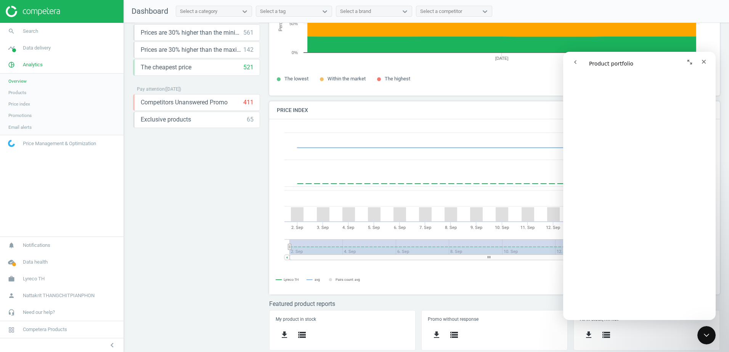
scroll to position [195, 0]
click at [42, 51] on span "Data delivery" at bounding box center [37, 48] width 28 height 7
click at [34, 29] on span "Search" at bounding box center [30, 31] width 15 height 7
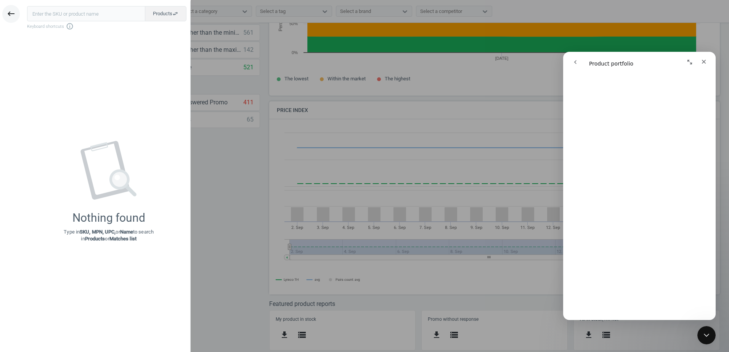
click at [7, 12] on icon "keyboard_backspace" at bounding box center [10, 13] width 9 height 9
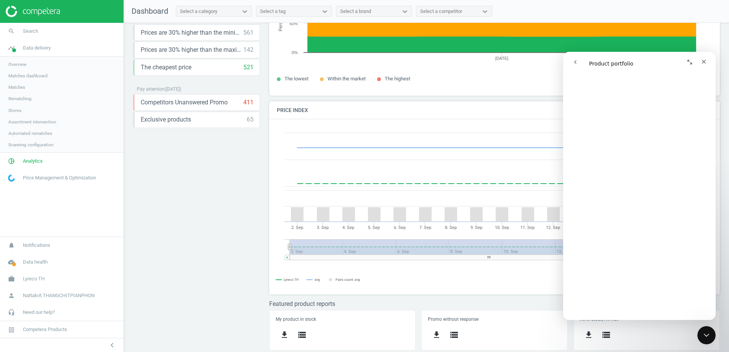
click at [44, 178] on span "Price Management & Optimization" at bounding box center [59, 178] width 73 height 7
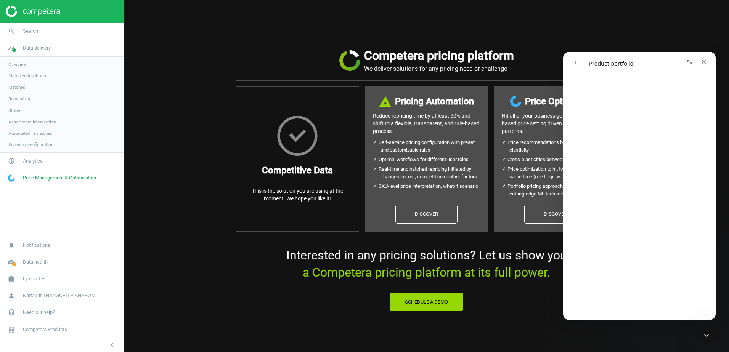
click at [44, 176] on span "Price Management & Optimization" at bounding box center [59, 178] width 73 height 7
click at [64, 331] on span "Competera Products" at bounding box center [45, 329] width 44 height 7
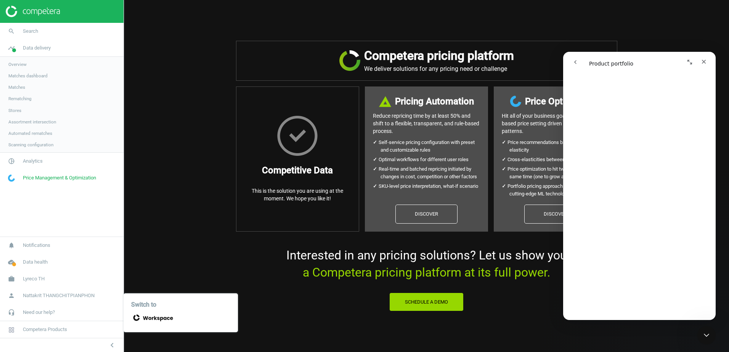
click at [140, 317] on icon at bounding box center [152, 318] width 42 height 11
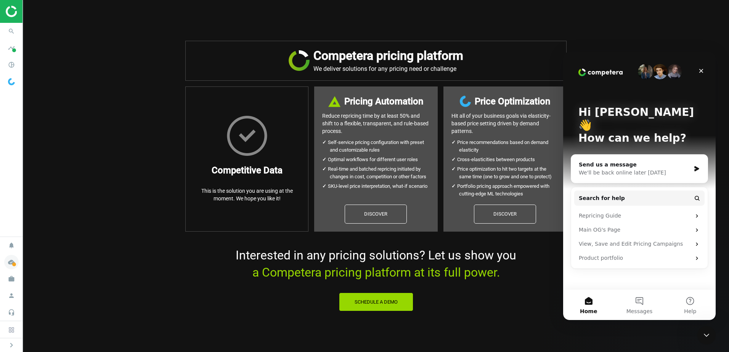
click at [15, 261] on icon "cloud_done" at bounding box center [11, 262] width 14 height 14
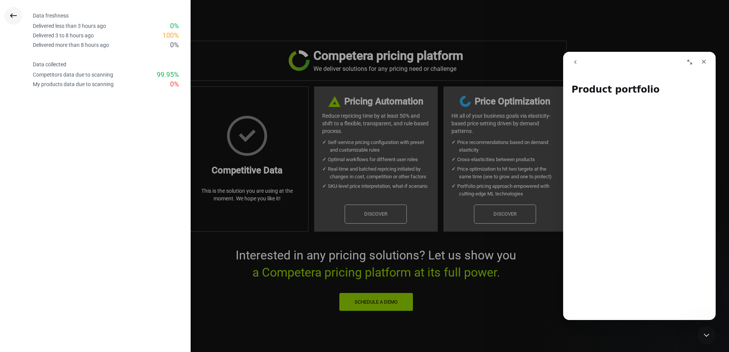
click at [11, 14] on icon "keyboard_backspace" at bounding box center [13, 15] width 9 height 9
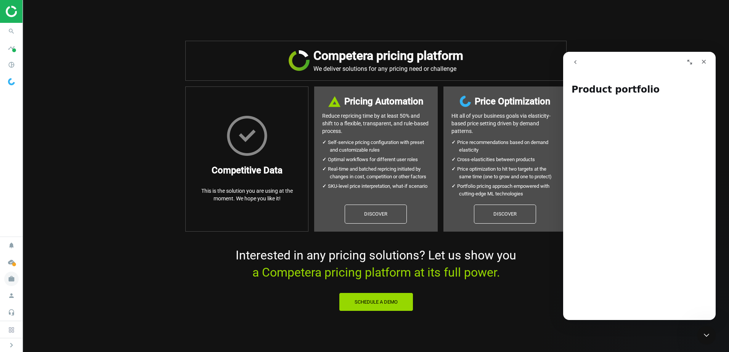
click at [8, 282] on icon "work" at bounding box center [11, 279] width 14 height 14
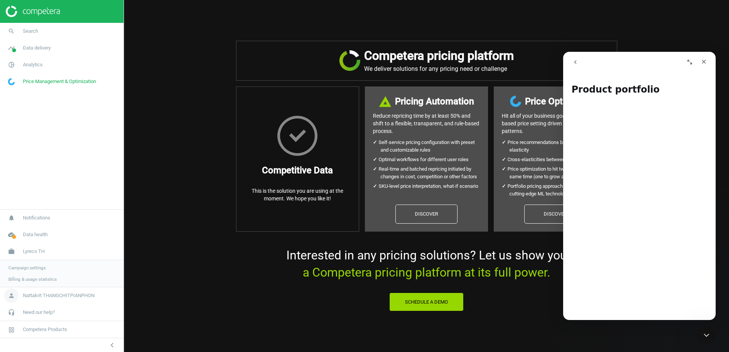
click at [58, 298] on span "Nattakrit THANGCHITPIANPHON" at bounding box center [59, 295] width 72 height 7
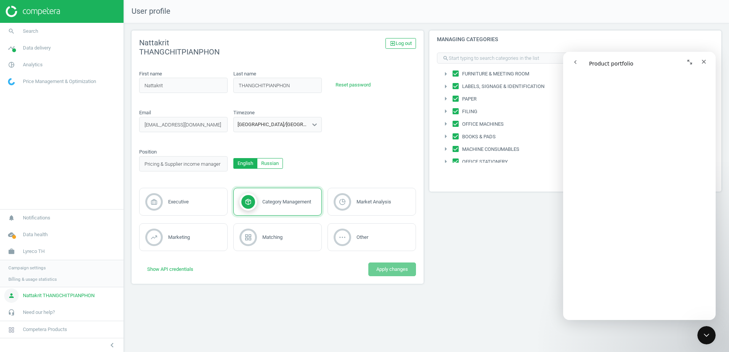
scroll to position [915, 0]
click at [38, 220] on span "Notifications" at bounding box center [36, 218] width 27 height 7
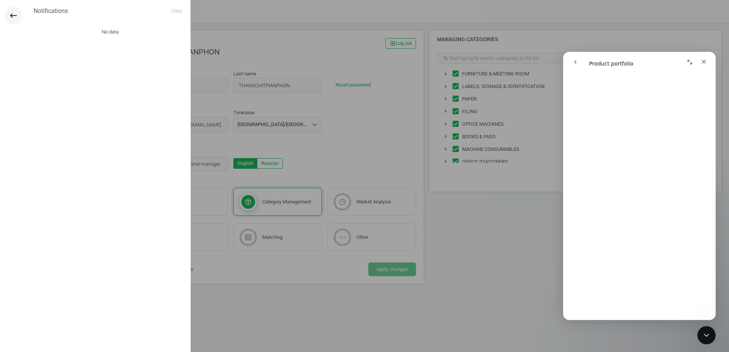
click at [9, 18] on icon "keyboard_backspace" at bounding box center [13, 15] width 9 height 9
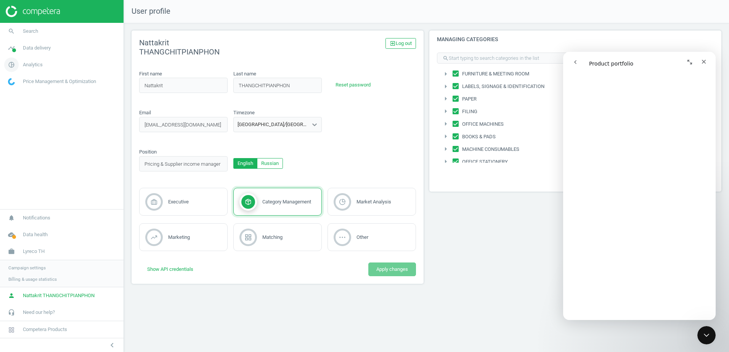
click at [29, 64] on span "Analytics" at bounding box center [33, 64] width 20 height 7
click at [19, 92] on span "Products" at bounding box center [17, 93] width 18 height 6
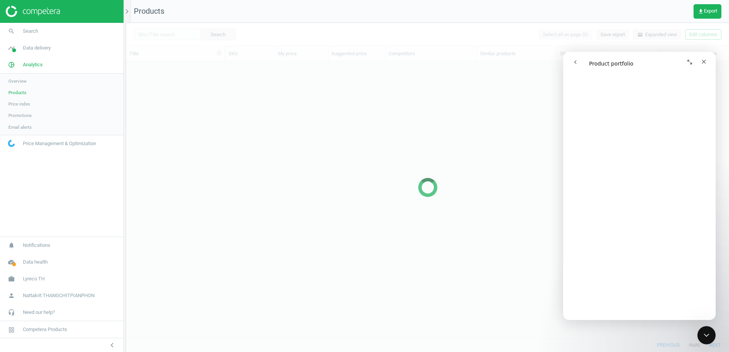
scroll to position [265, 597]
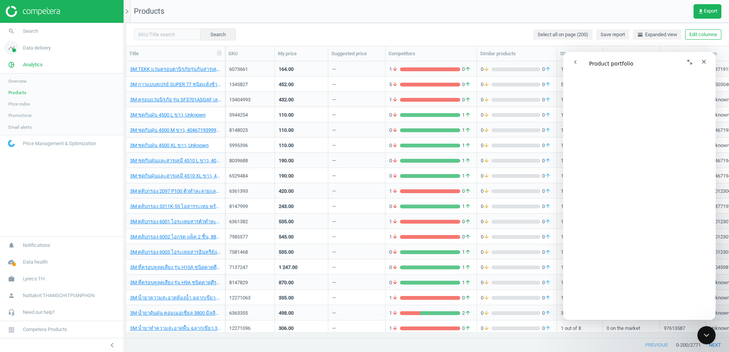
click at [35, 49] on span "Data delivery" at bounding box center [37, 48] width 28 height 7
click at [50, 122] on span "Assortment intersection" at bounding box center [32, 122] width 48 height 6
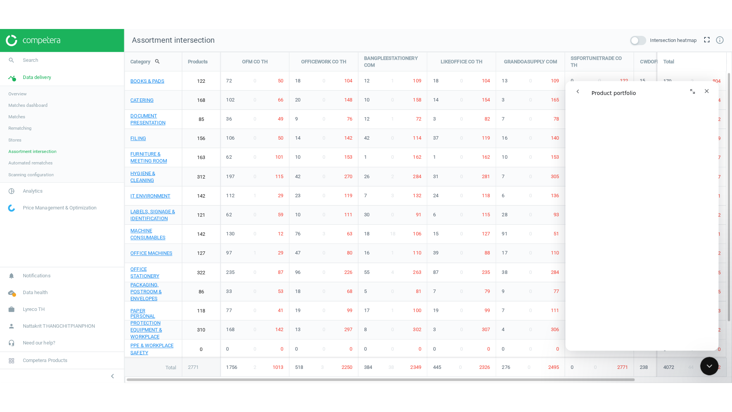
scroll to position [341, 617]
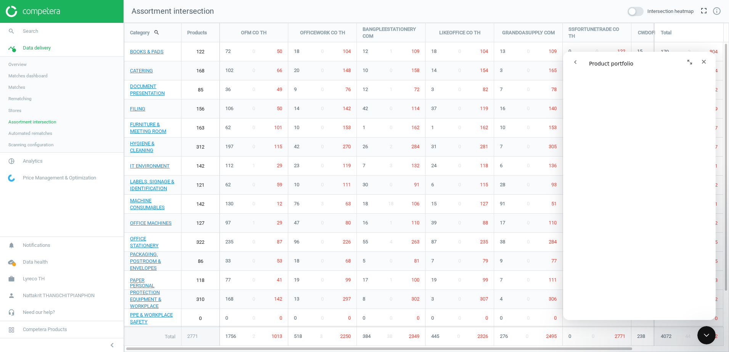
click at [632, 12] on span at bounding box center [636, 11] width 16 height 9
click at [0, 0] on input "checkbox" at bounding box center [0, 0] width 0 height 0
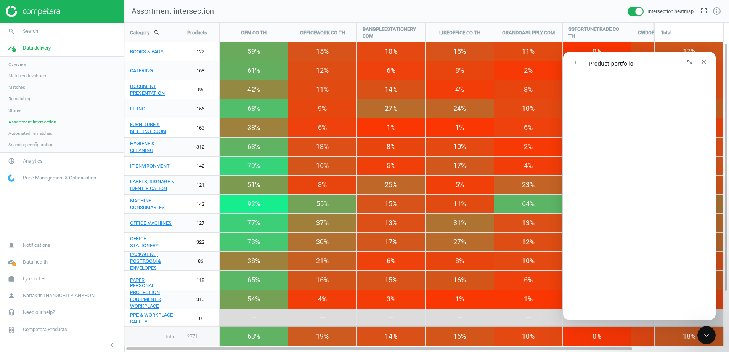
click at [632, 12] on span at bounding box center [636, 11] width 16 height 9
click at [0, 0] on input "checkbox" at bounding box center [0, 0] width 0 height 0
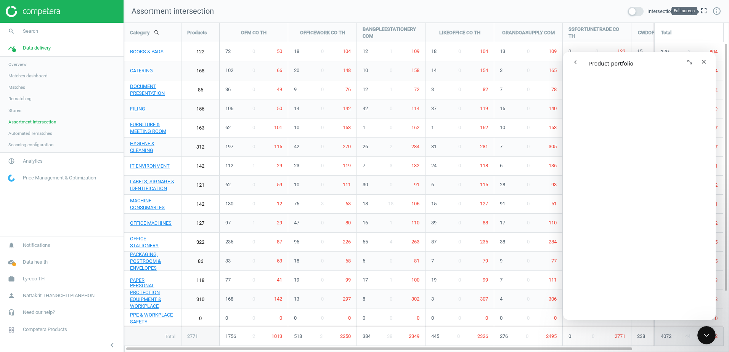
click at [701, 12] on icon "fullscreen" at bounding box center [703, 10] width 9 height 9
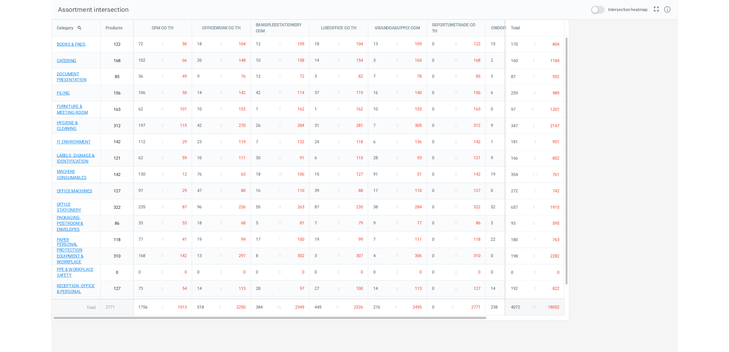
scroll to position [364, 617]
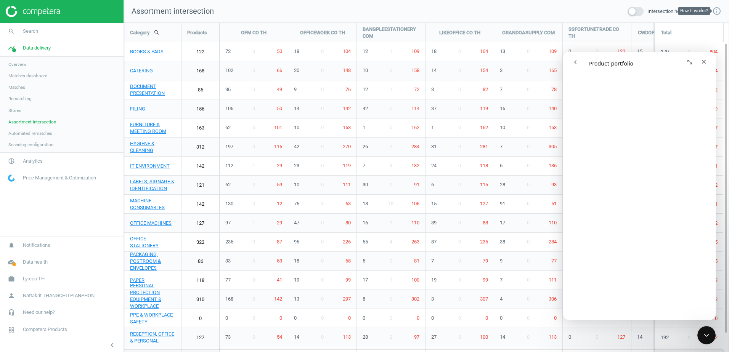
click at [719, 13] on icon "info_outline" at bounding box center [716, 10] width 9 height 9
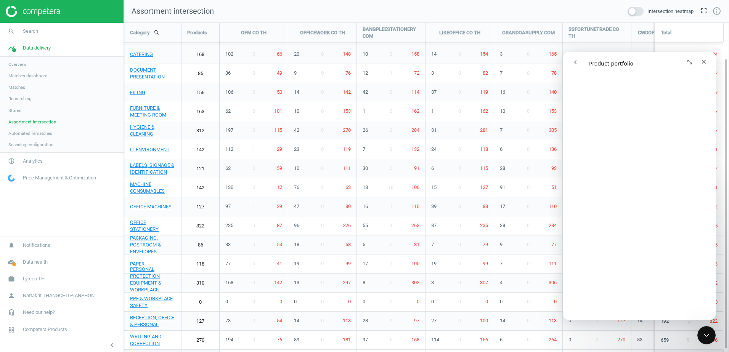
click at [17, 114] on link "Stores" at bounding box center [62, 110] width 124 height 11
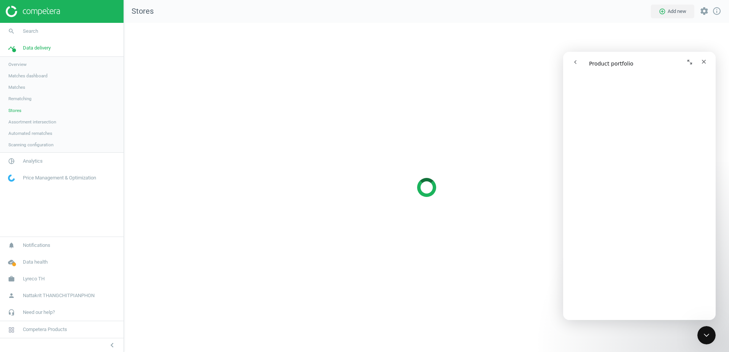
scroll to position [341, 617]
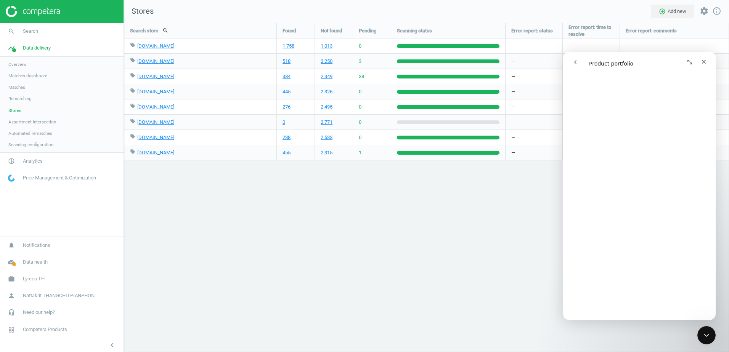
click at [18, 95] on link "Rematching" at bounding box center [62, 98] width 124 height 11
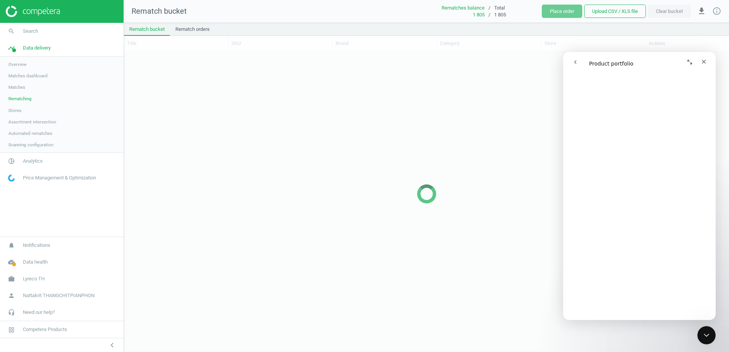
scroll to position [289, 599]
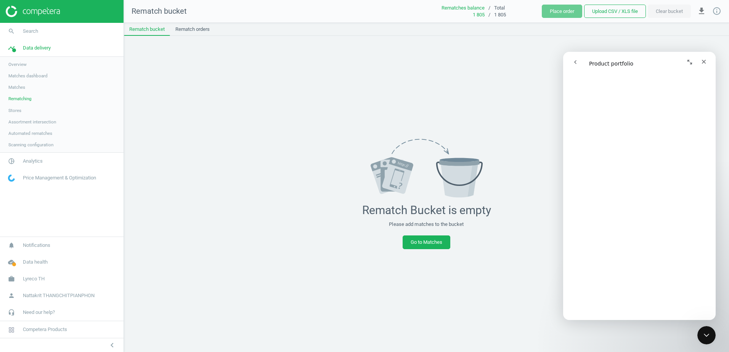
click at [25, 90] on link "Matches" at bounding box center [62, 87] width 124 height 11
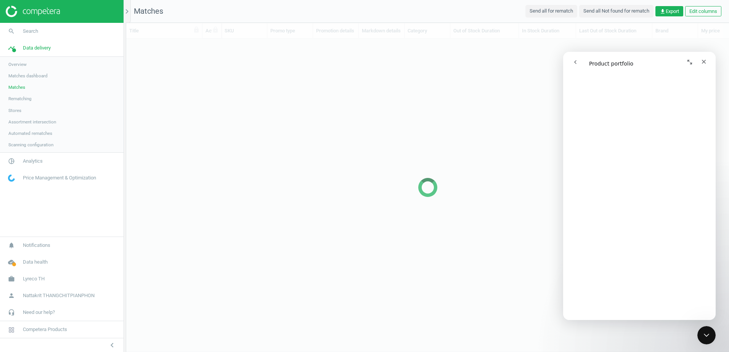
scroll to position [288, 597]
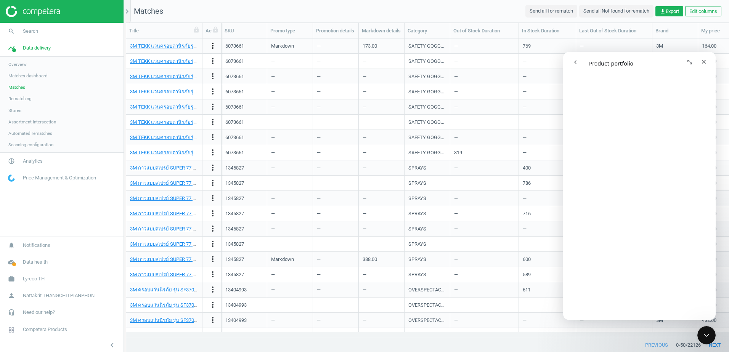
click at [212, 46] on icon "more_vert" at bounding box center [212, 45] width 9 height 9
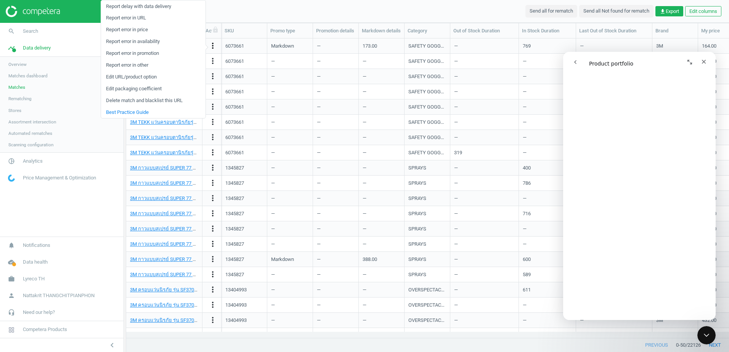
click at [212, 46] on icon "more_vert" at bounding box center [212, 45] width 9 height 9
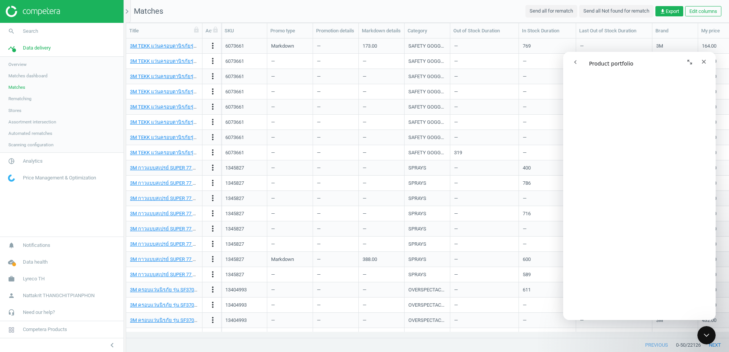
click at [45, 75] on span "Matches dashboard" at bounding box center [27, 76] width 39 height 6
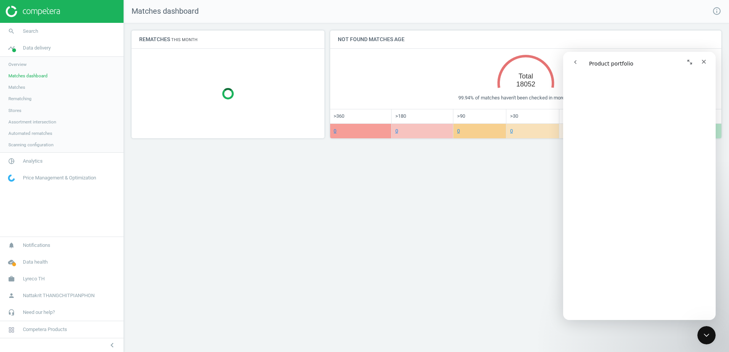
click at [28, 137] on link "Automated rematches" at bounding box center [62, 133] width 124 height 11
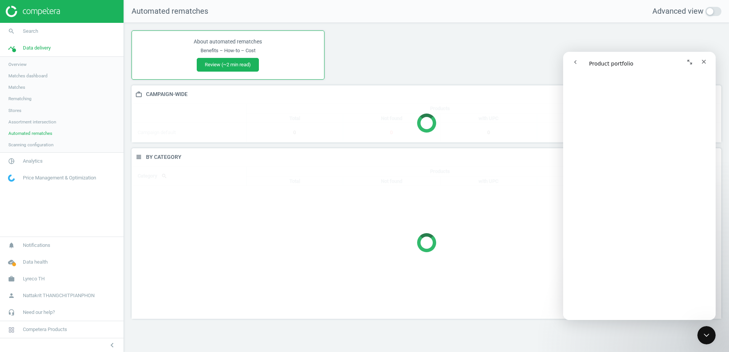
scroll to position [183, 602]
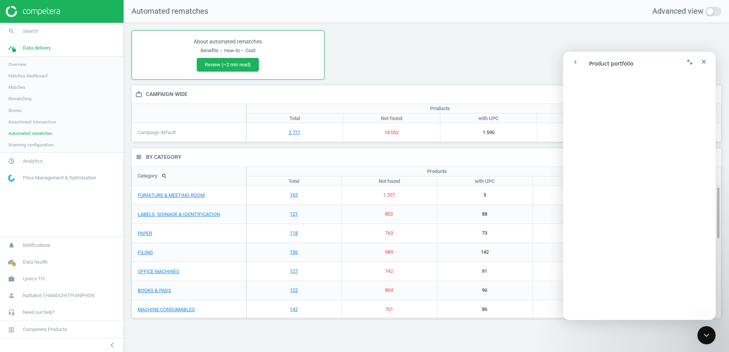
click at [31, 144] on span "Scanning configuration" at bounding box center [30, 145] width 45 height 6
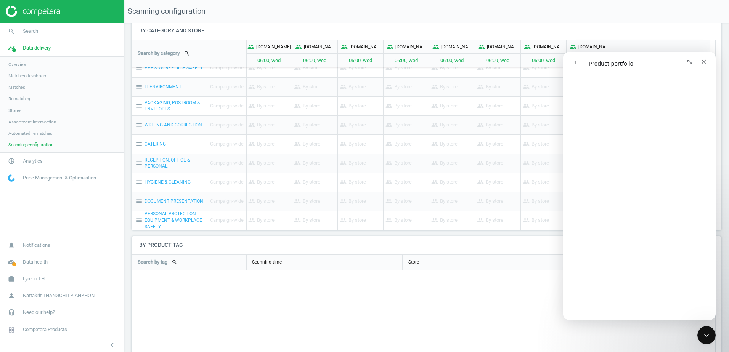
scroll to position [92, 0]
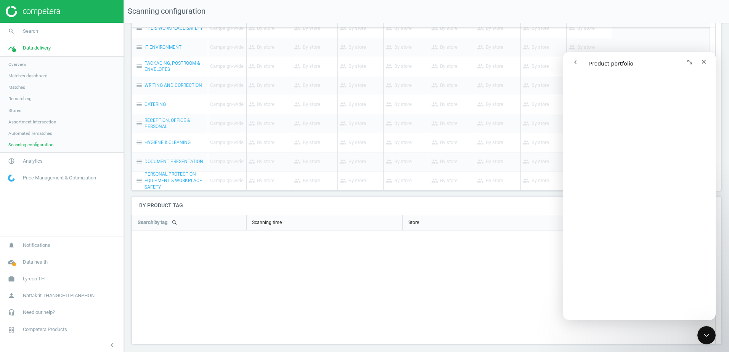
click at [17, 65] on span "Overview" at bounding box center [17, 64] width 18 height 6
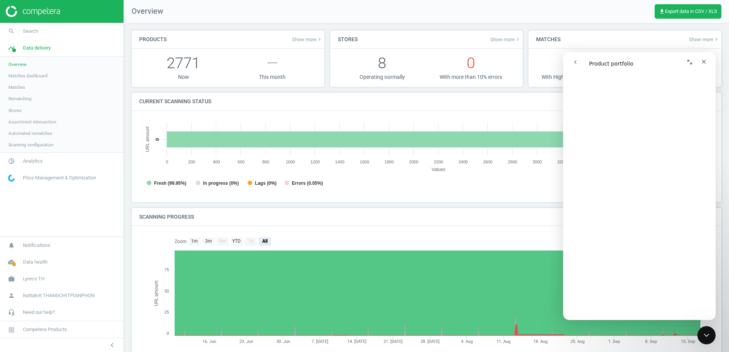
scroll to position [4, 4]
click at [40, 277] on span "Lyreco TH" at bounding box center [34, 279] width 22 height 7
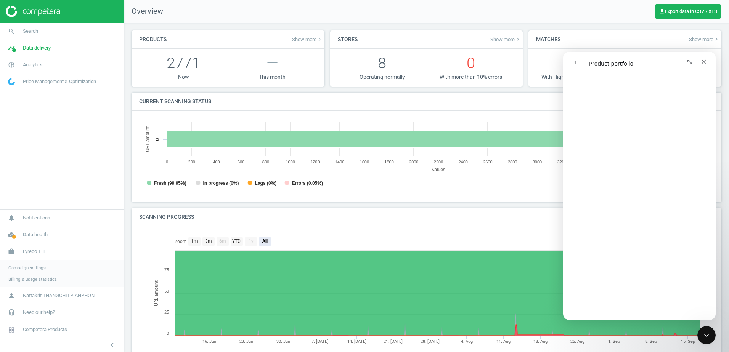
click at [41, 268] on span "Campaign settings" at bounding box center [26, 268] width 37 height 6
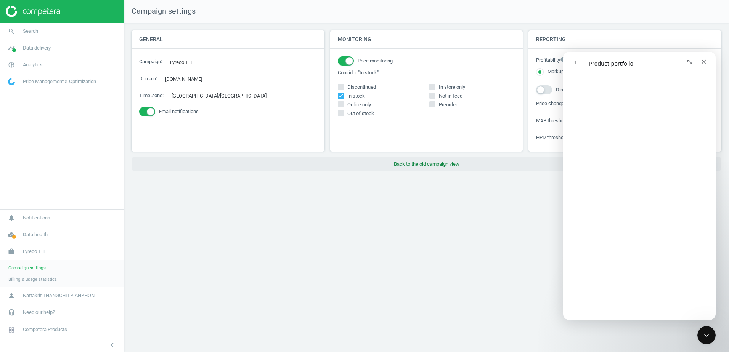
click at [404, 165] on button "Back to the old campaign view" at bounding box center [427, 164] width 590 height 14
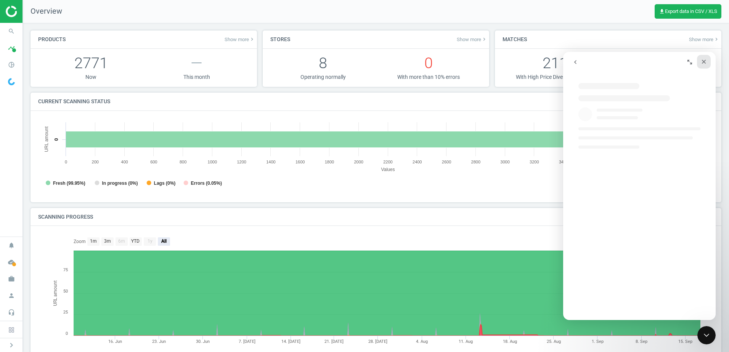
click at [706, 64] on icon "Close" at bounding box center [704, 62] width 6 height 6
